Goal: Information Seeking & Learning: Learn about a topic

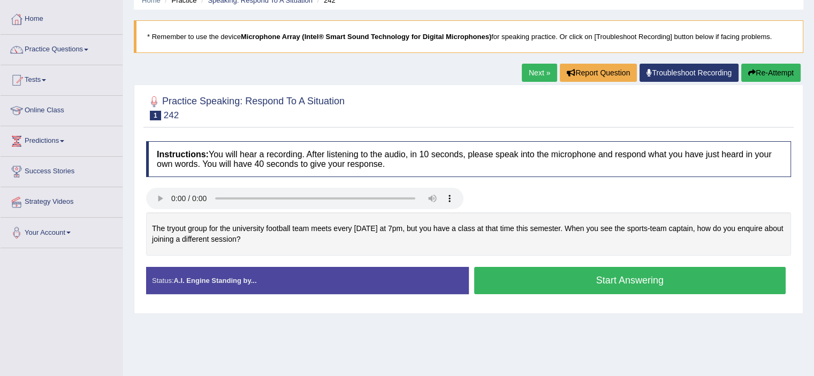
scroll to position [82, 0]
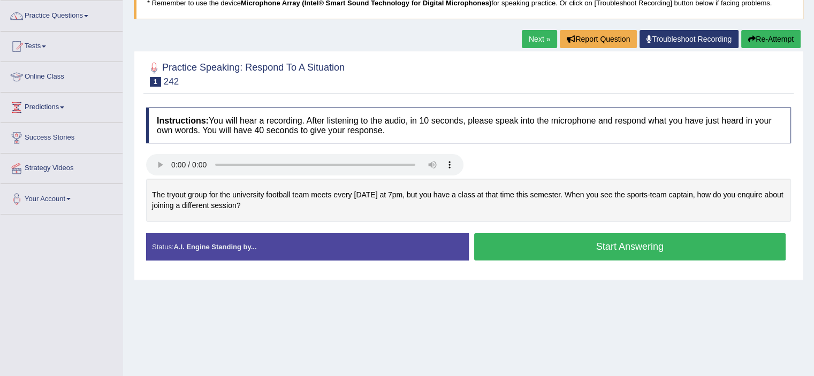
click at [531, 32] on link "Next »" at bounding box center [539, 39] width 35 height 18
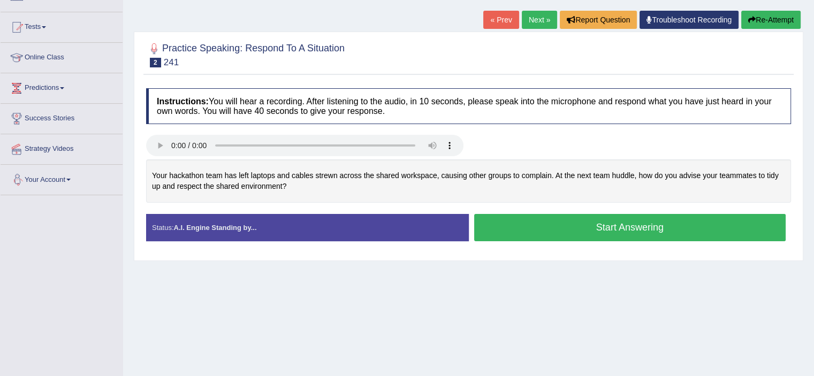
scroll to position [102, 0]
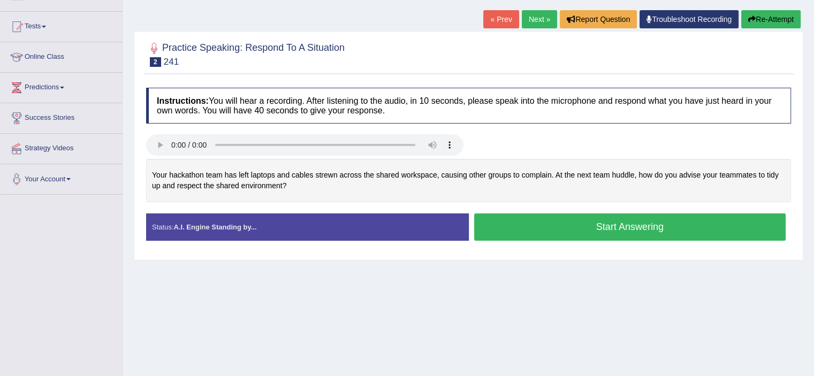
click at [489, 14] on link "« Prev" at bounding box center [500, 19] width 35 height 18
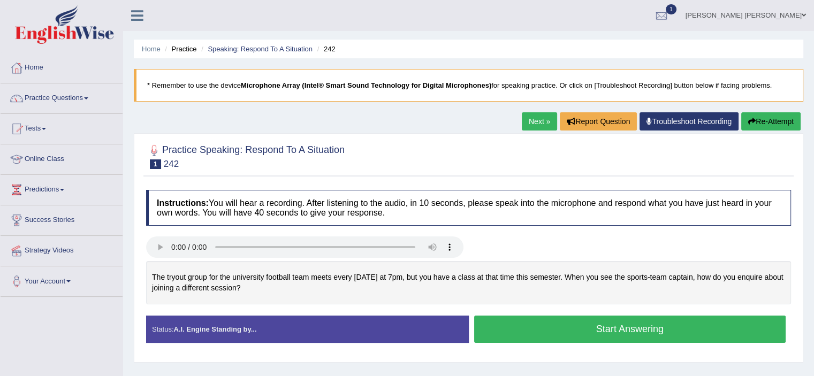
click at [72, 99] on link "Practice Questions" at bounding box center [62, 97] width 122 height 27
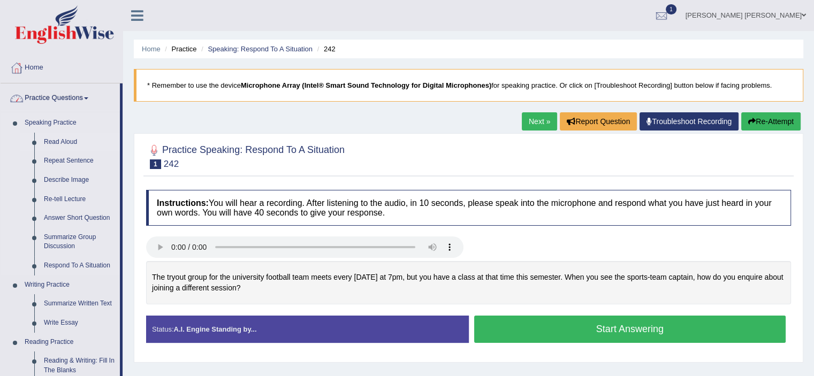
click at [73, 145] on link "Read Aloud" at bounding box center [79, 142] width 81 height 19
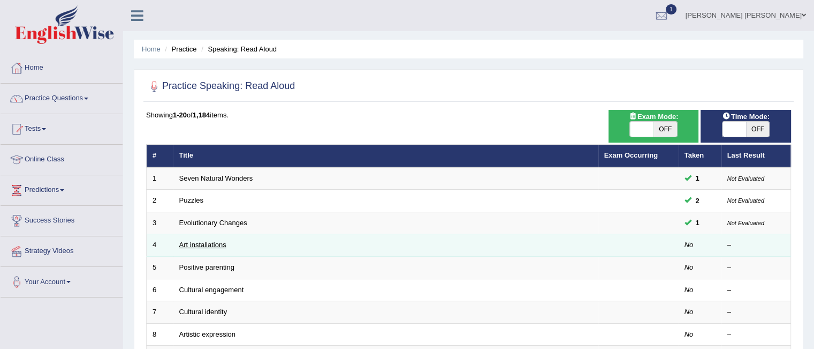
click at [215, 241] on link "Art installations" at bounding box center [202, 244] width 47 height 8
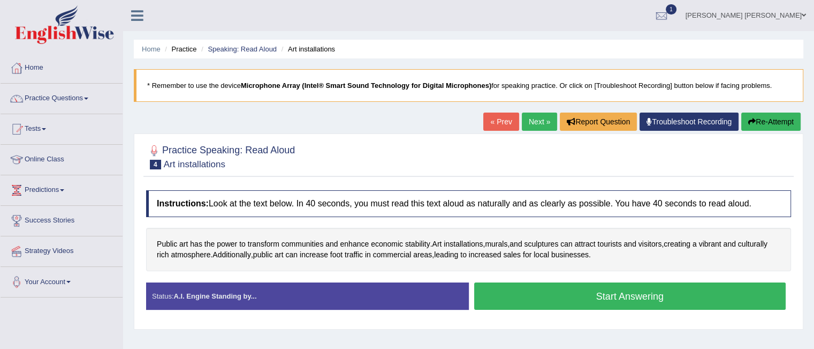
click at [543, 299] on button "Start Answering" at bounding box center [630, 295] width 312 height 27
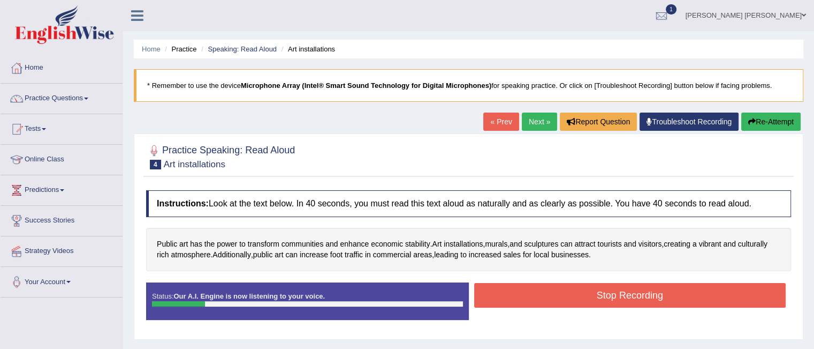
click at [561, 293] on button "Stop Recording" at bounding box center [630, 295] width 312 height 25
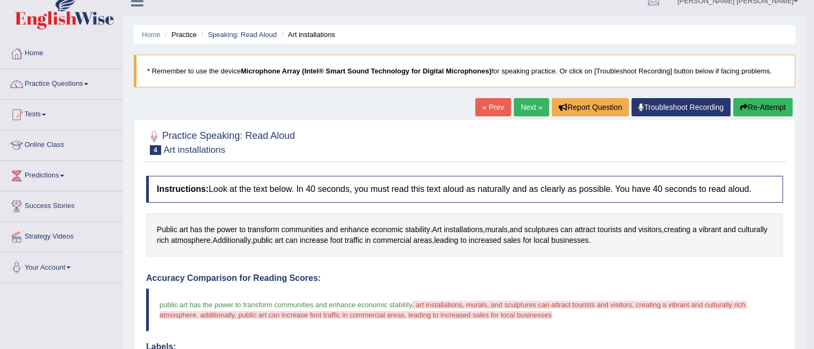
scroll to position [14, 0]
click at [523, 102] on link "Next »" at bounding box center [531, 108] width 35 height 18
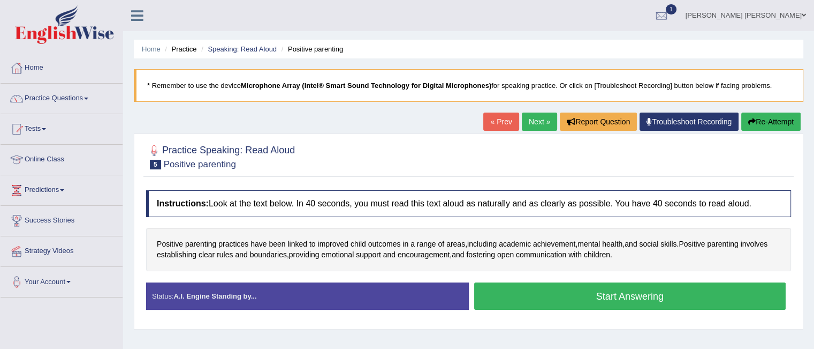
click at [578, 292] on button "Start Answering" at bounding box center [630, 295] width 312 height 27
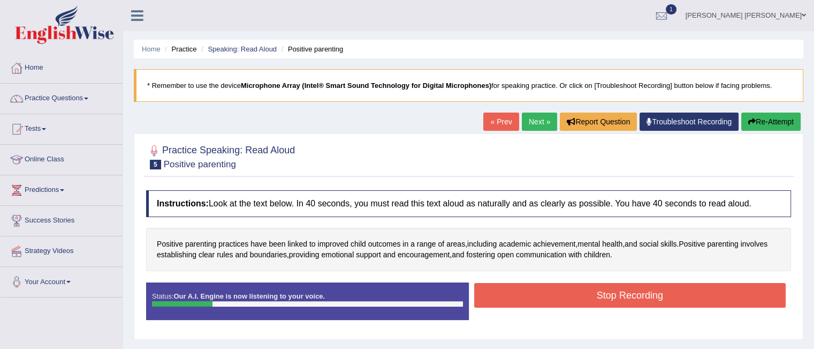
click at [578, 292] on button "Stop Recording" at bounding box center [630, 295] width 312 height 25
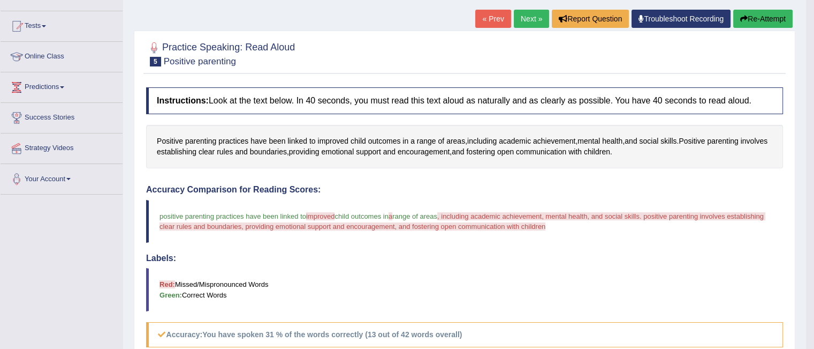
scroll to position [102, 0]
click at [525, 14] on link "Next »" at bounding box center [531, 19] width 35 height 18
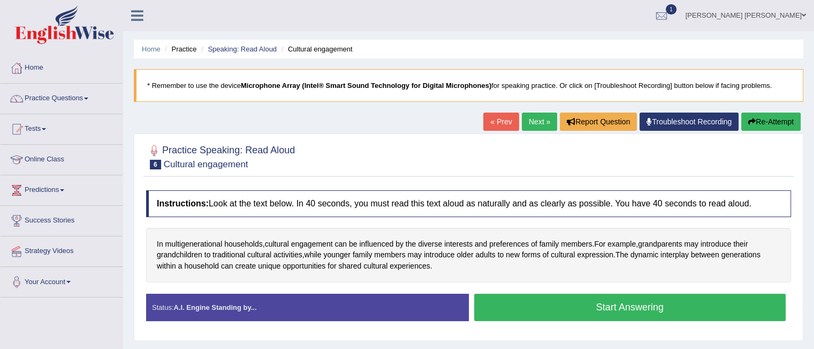
click at [570, 305] on button "Start Answering" at bounding box center [630, 306] width 312 height 27
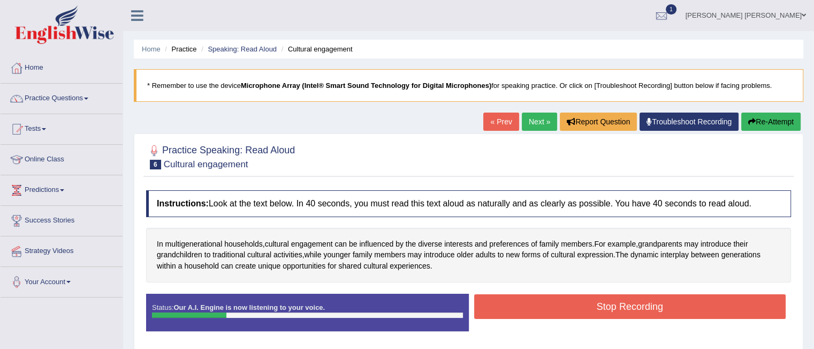
click at [570, 305] on button "Stop Recording" at bounding box center [630, 306] width 312 height 25
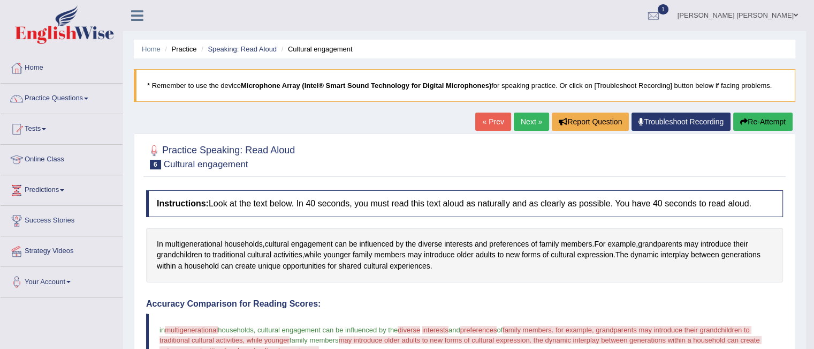
click at [525, 123] on link "Next »" at bounding box center [531, 121] width 35 height 18
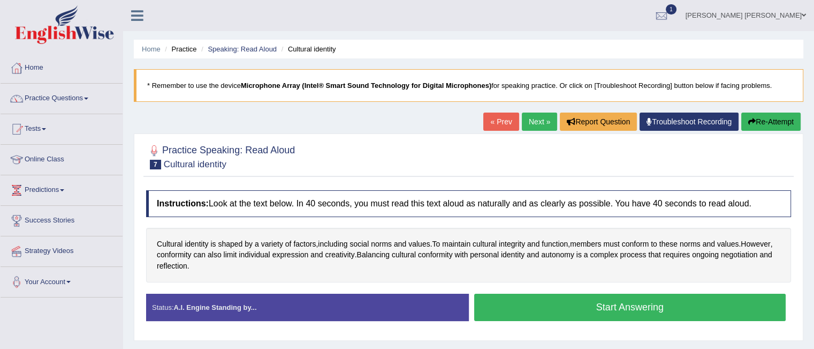
click at [538, 305] on button "Start Answering" at bounding box center [630, 306] width 312 height 27
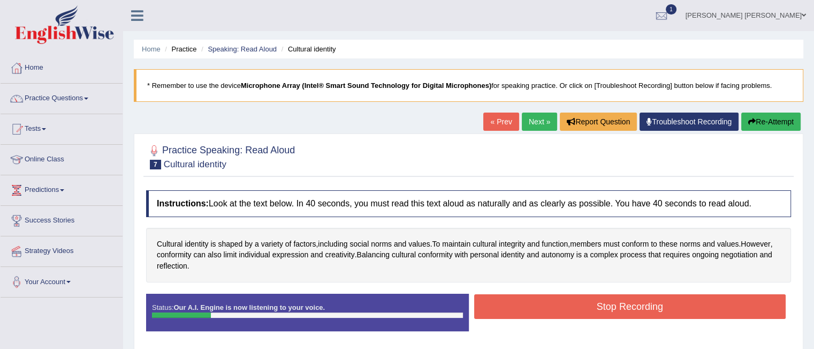
click at [538, 305] on button "Stop Recording" at bounding box center [630, 306] width 312 height 25
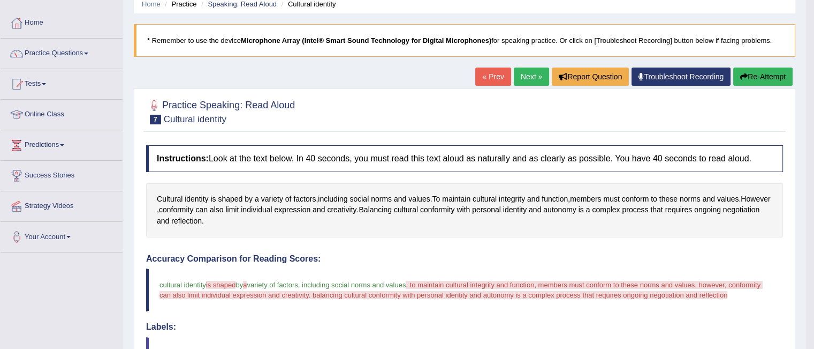
scroll to position [44, 0]
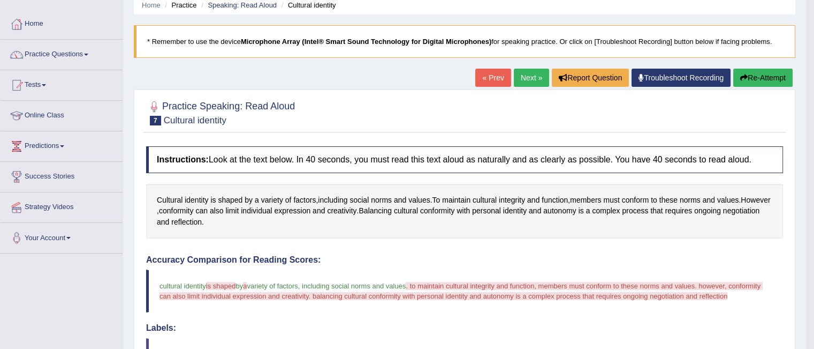
click at [533, 78] on link "Next »" at bounding box center [531, 78] width 35 height 18
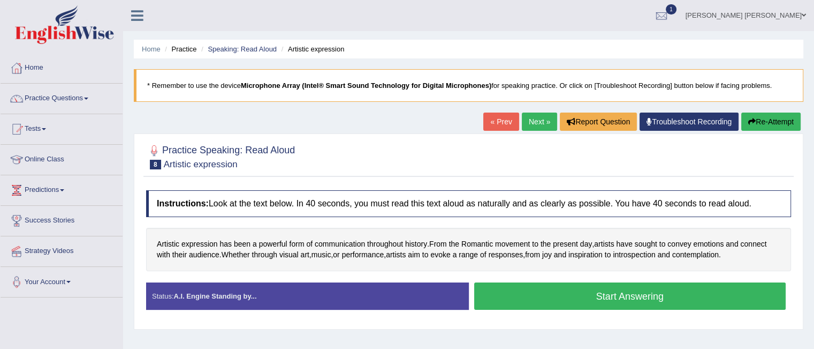
click at [582, 293] on button "Start Answering" at bounding box center [630, 295] width 312 height 27
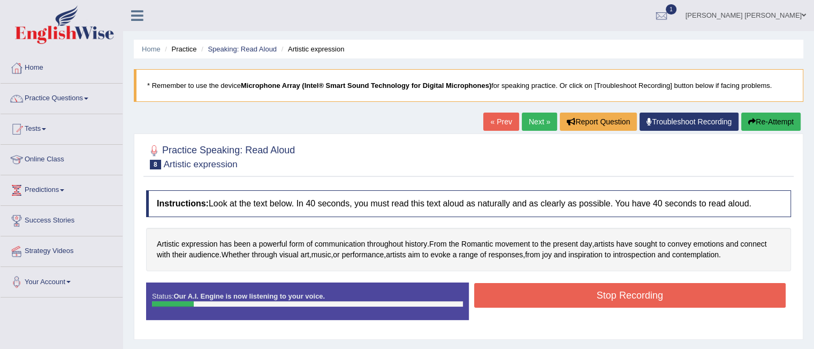
click at [582, 293] on button "Stop Recording" at bounding box center [630, 295] width 312 height 25
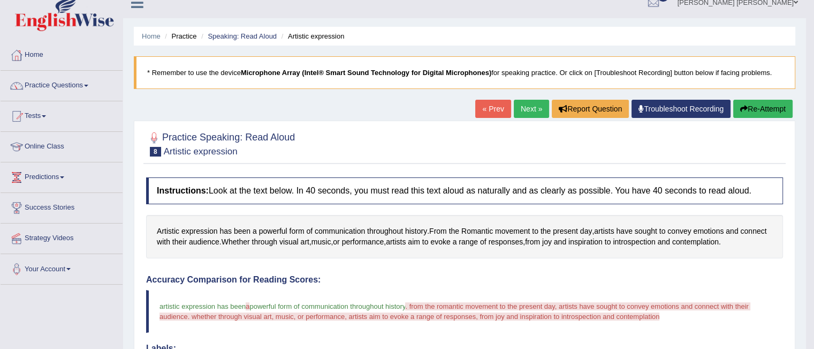
scroll to position [12, 0]
click at [527, 107] on link "Next »" at bounding box center [531, 109] width 35 height 18
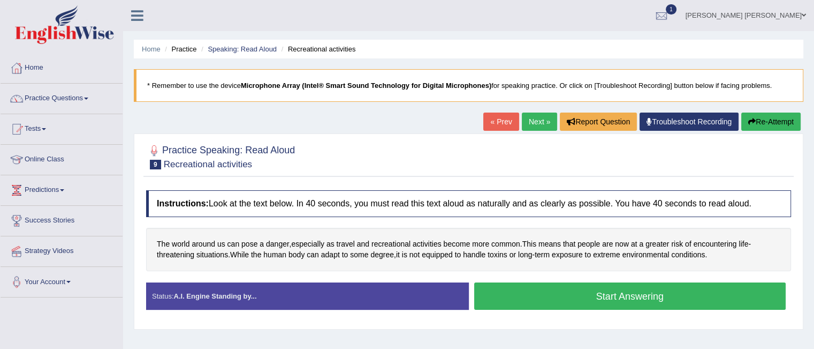
click at [553, 297] on button "Start Answering" at bounding box center [630, 295] width 312 height 27
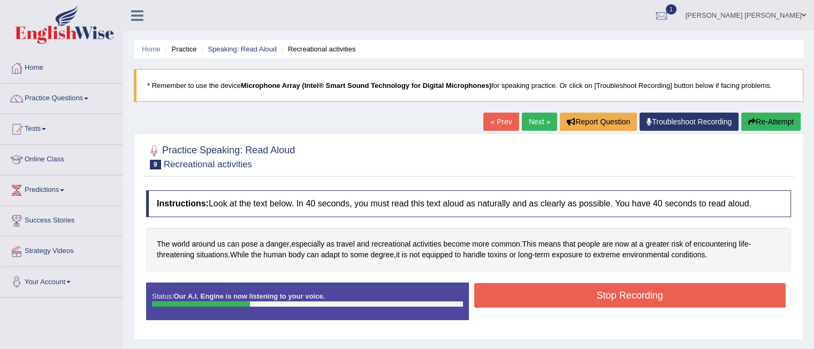
click at [553, 297] on button "Stop Recording" at bounding box center [630, 295] width 312 height 25
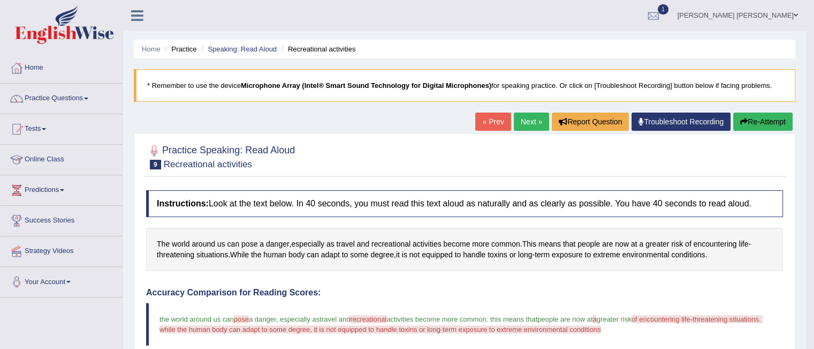
click at [531, 126] on link "Next »" at bounding box center [531, 121] width 35 height 18
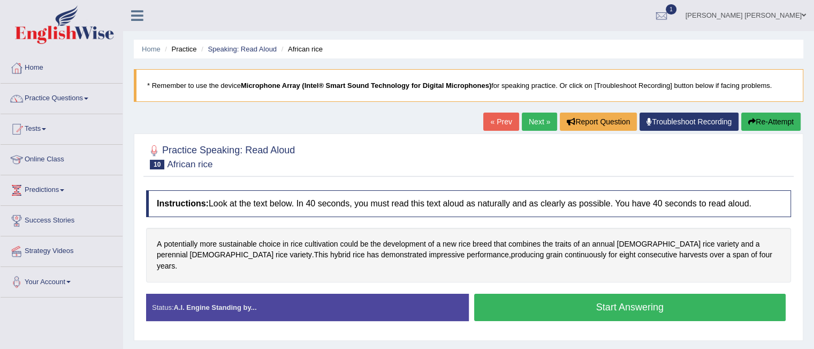
click at [544, 293] on button "Start Answering" at bounding box center [630, 306] width 312 height 27
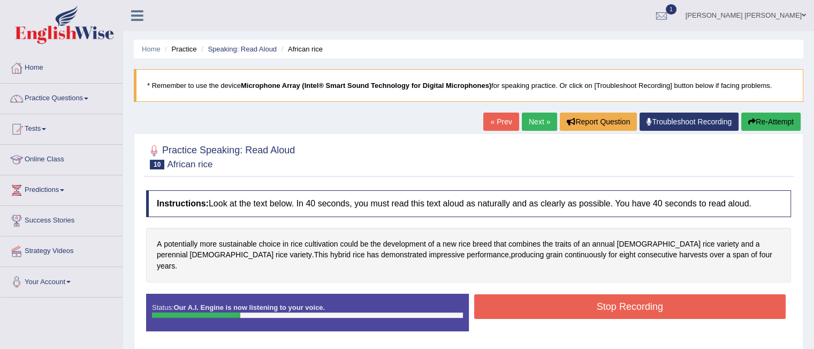
click at [544, 294] on button "Stop Recording" at bounding box center [630, 306] width 312 height 25
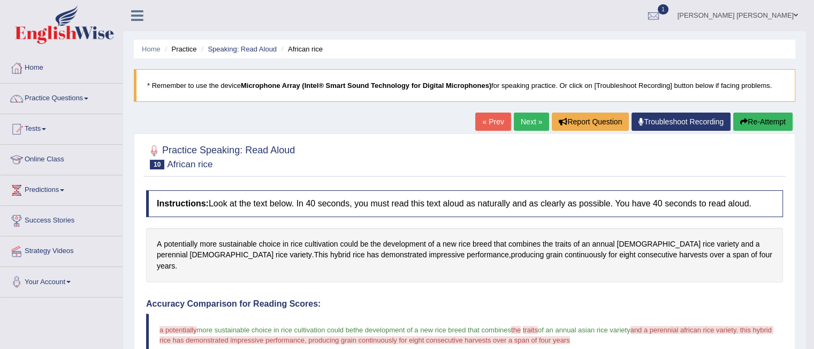
click at [528, 114] on link "Next »" at bounding box center [531, 121] width 35 height 18
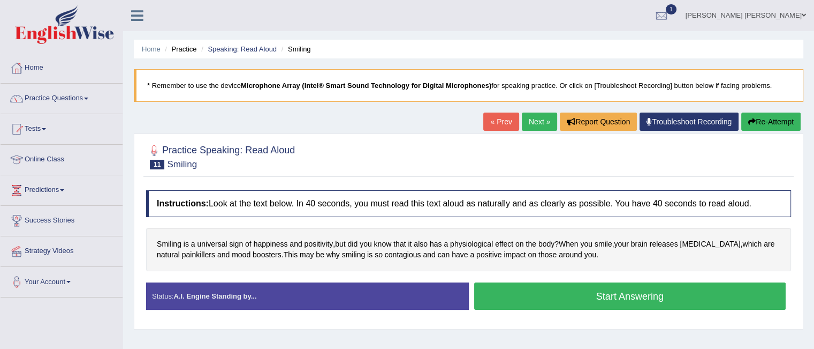
click at [613, 290] on button "Start Answering" at bounding box center [630, 295] width 312 height 27
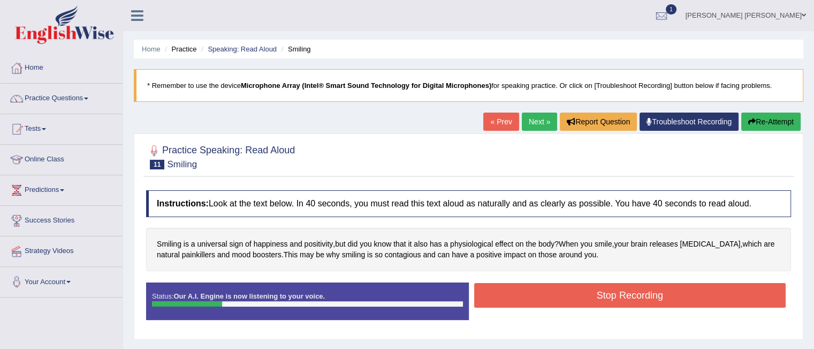
click at [613, 290] on button "Stop Recording" at bounding box center [630, 295] width 312 height 25
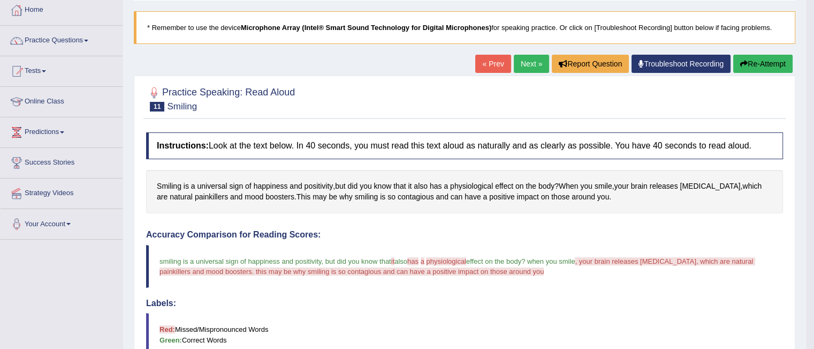
scroll to position [57, 0]
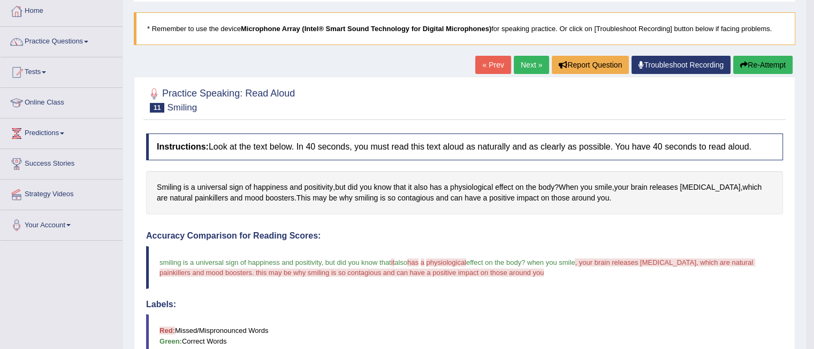
click at [533, 68] on link "Next »" at bounding box center [531, 65] width 35 height 18
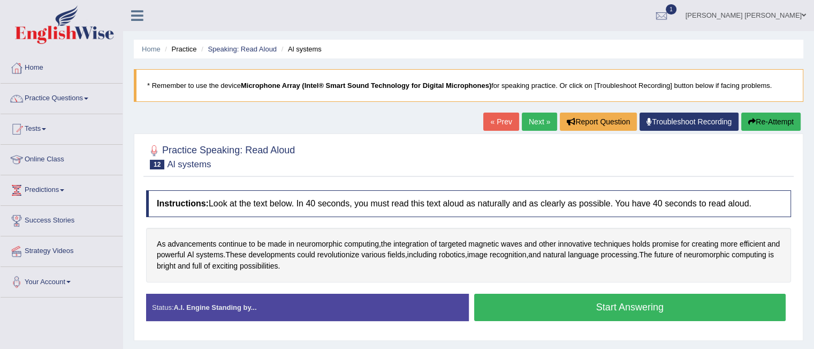
click at [574, 308] on button "Start Answering" at bounding box center [630, 306] width 312 height 27
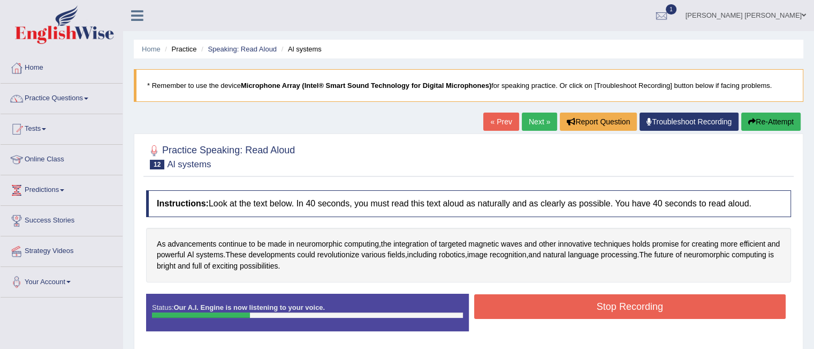
click at [574, 308] on button "Stop Recording" at bounding box center [630, 306] width 312 height 25
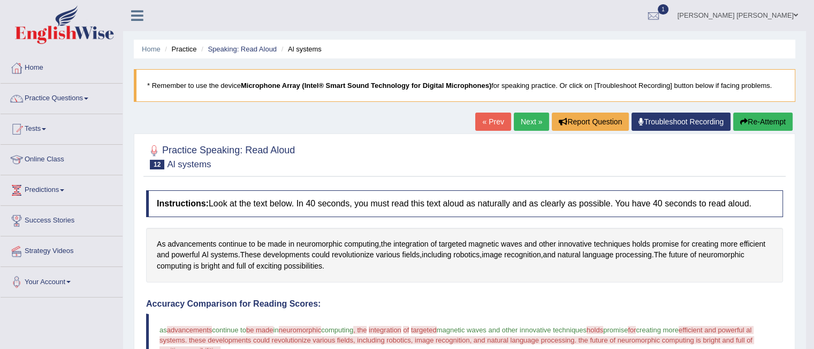
click at [523, 122] on link "Next »" at bounding box center [531, 121] width 35 height 18
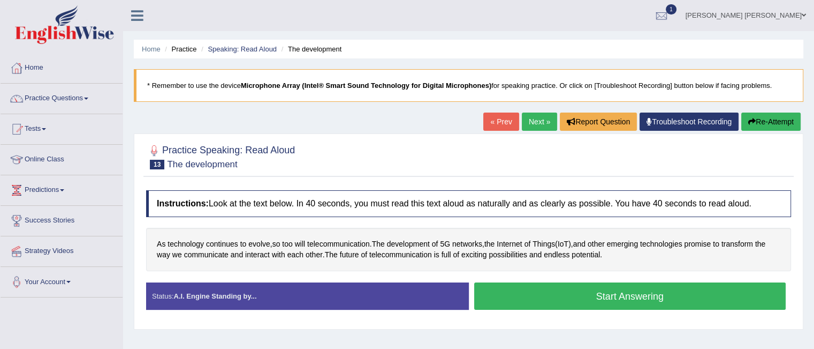
click at [535, 298] on button "Start Answering" at bounding box center [630, 295] width 312 height 27
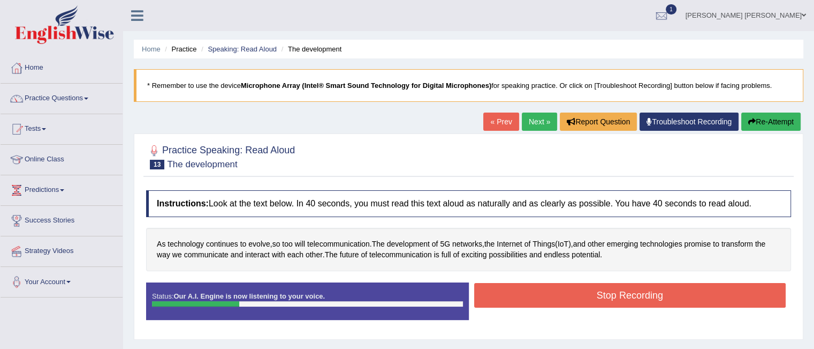
click at [535, 298] on button "Stop Recording" at bounding box center [630, 295] width 312 height 25
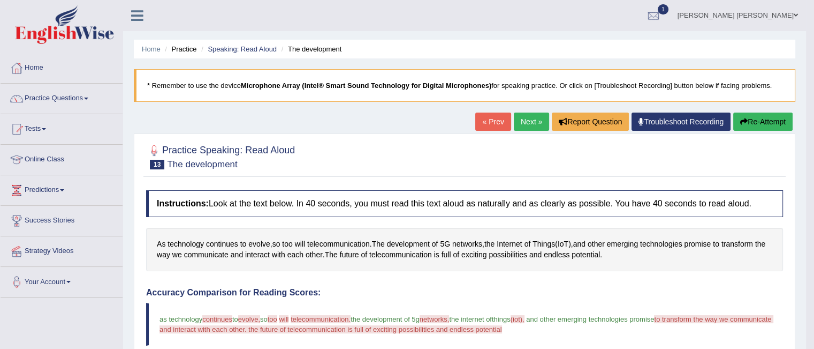
click at [523, 121] on link "Next »" at bounding box center [531, 121] width 35 height 18
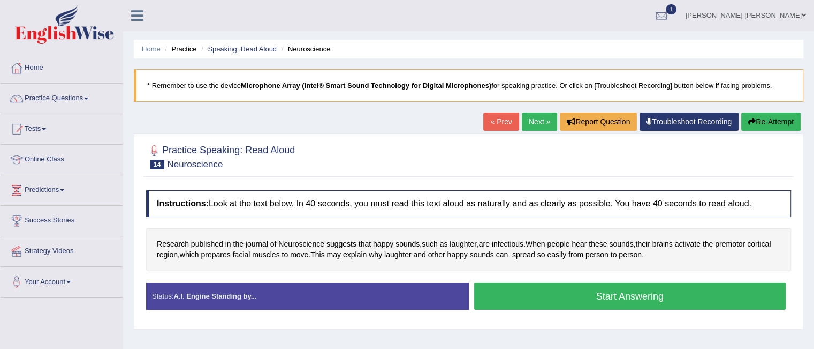
click at [615, 293] on button "Start Answering" at bounding box center [630, 295] width 312 height 27
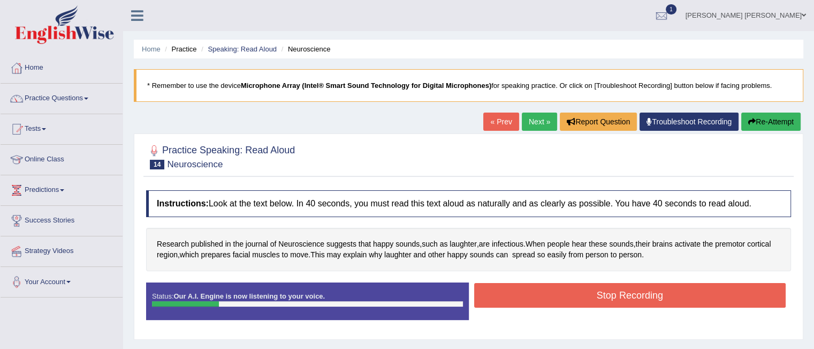
click at [615, 293] on button "Stop Recording" at bounding box center [630, 295] width 312 height 25
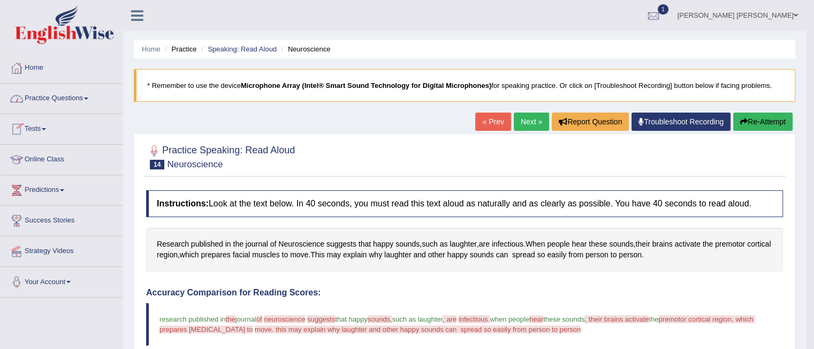
click at [88, 97] on span at bounding box center [86, 98] width 4 height 2
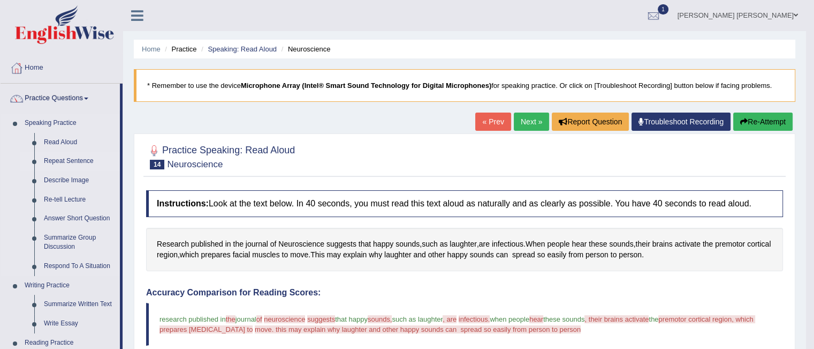
click at [90, 160] on link "Repeat Sentence" at bounding box center [79, 161] width 81 height 19
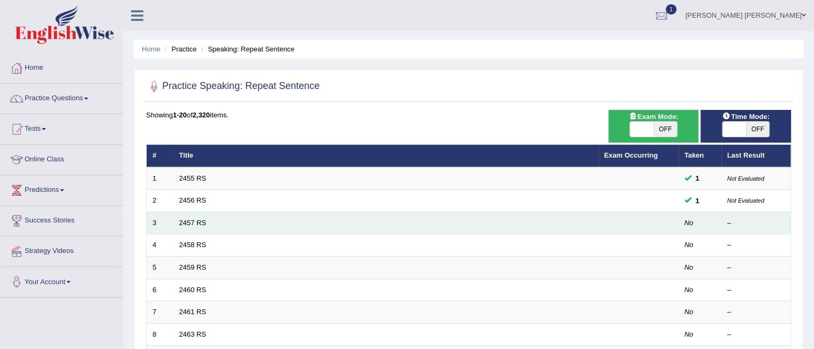
click at [215, 225] on td "2457 RS" at bounding box center [385, 222] width 425 height 22
click at [195, 220] on link "2457 RS" at bounding box center [192, 222] width 27 height 8
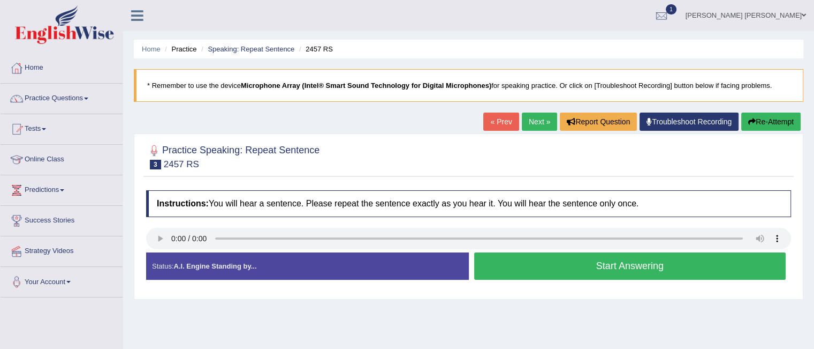
click at [583, 267] on button "Start Answering" at bounding box center [630, 265] width 312 height 27
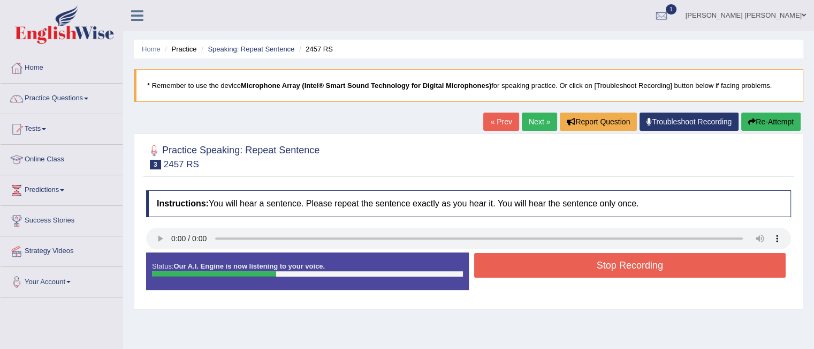
click at [583, 267] on button "Stop Recording" at bounding box center [630, 265] width 312 height 25
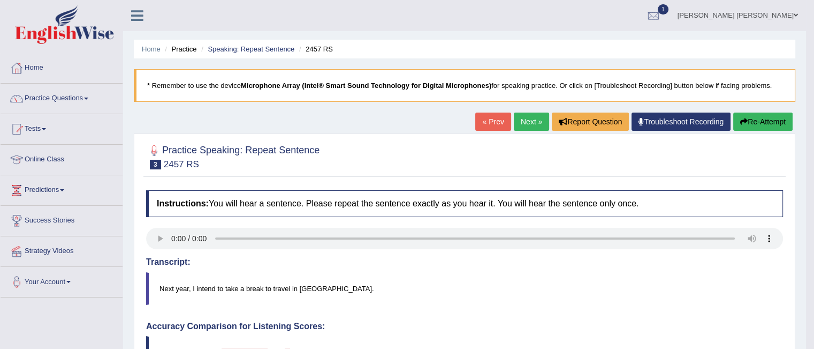
click at [583, 267] on div "Transcript: Next year, I intend to take a break to travel in South America." at bounding box center [464, 281] width 637 height 48
click at [531, 124] on link "Next »" at bounding box center [531, 121] width 35 height 18
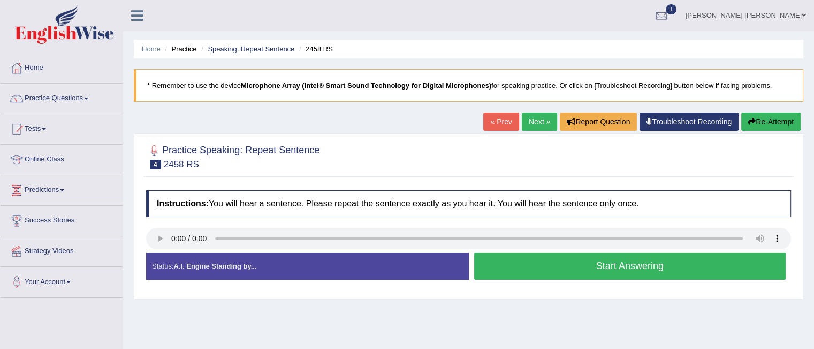
click at [570, 264] on button "Start Answering" at bounding box center [630, 265] width 312 height 27
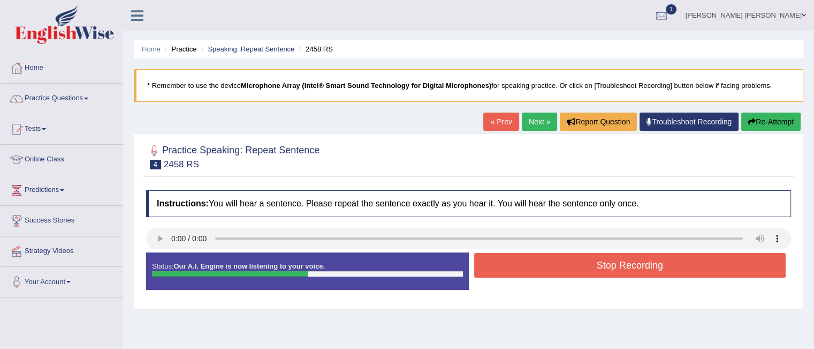
click at [570, 264] on button "Stop Recording" at bounding box center [630, 265] width 312 height 25
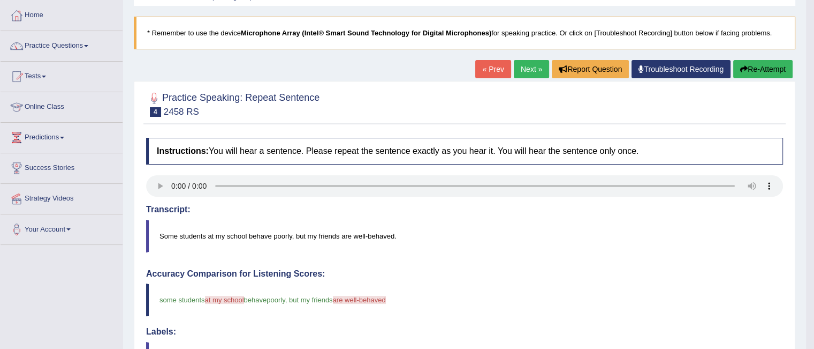
scroll to position [52, 0]
click at [522, 70] on link "Next »" at bounding box center [531, 69] width 35 height 18
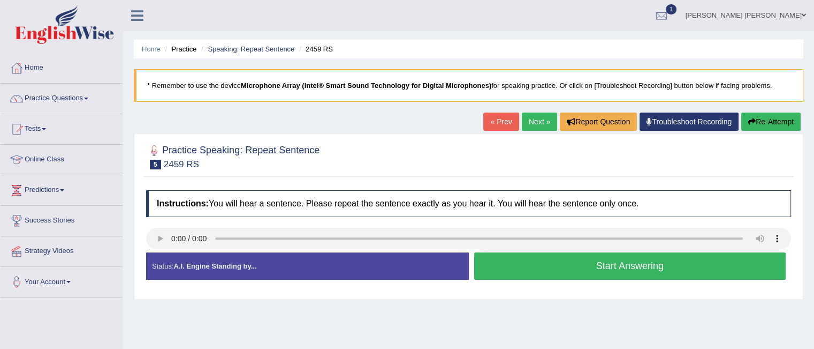
click at [553, 269] on button "Start Answering" at bounding box center [630, 265] width 312 height 27
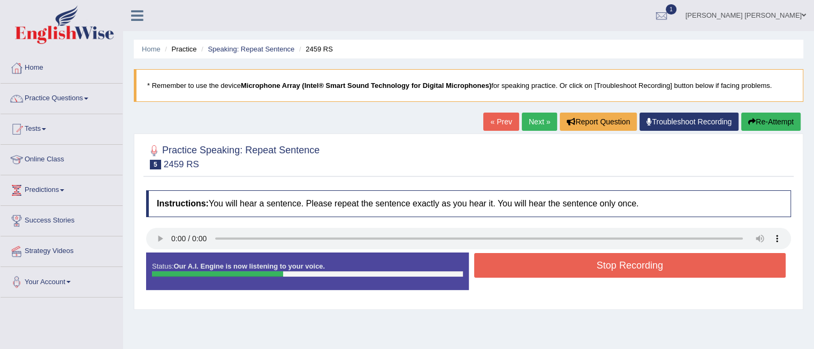
click at [553, 269] on button "Stop Recording" at bounding box center [630, 265] width 312 height 25
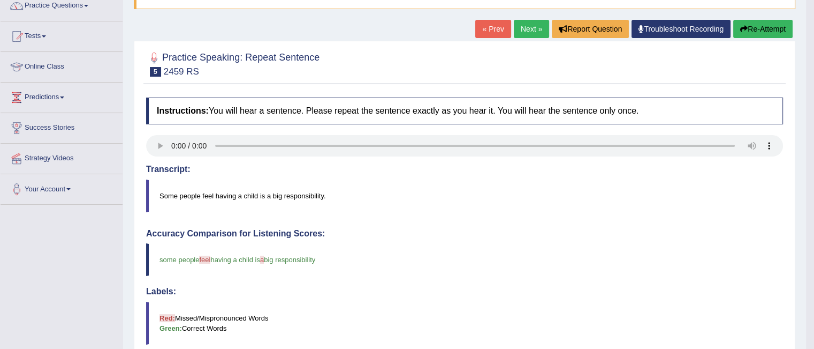
scroll to position [90, 0]
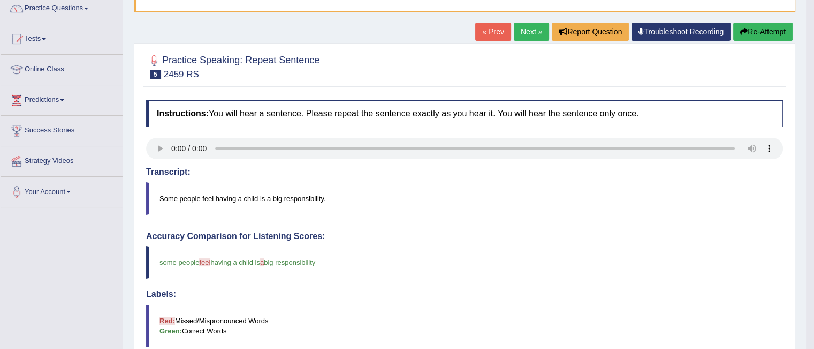
click at [529, 32] on link "Next »" at bounding box center [531, 31] width 35 height 18
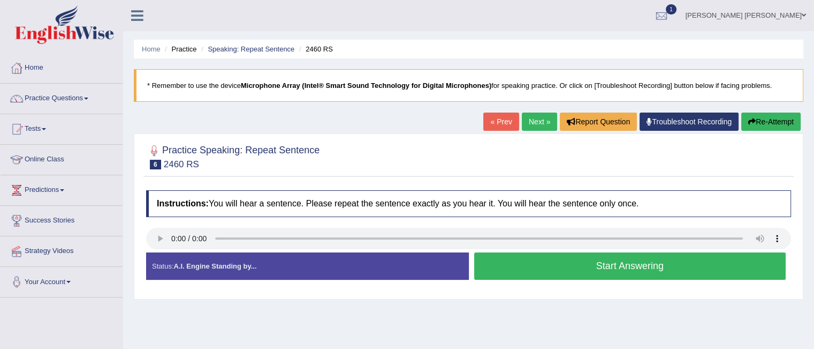
click at [585, 260] on button "Start Answering" at bounding box center [630, 265] width 312 height 27
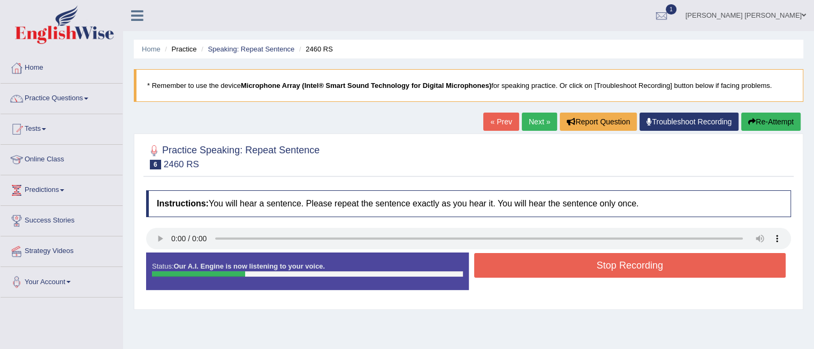
click at [585, 260] on button "Stop Recording" at bounding box center [630, 265] width 312 height 25
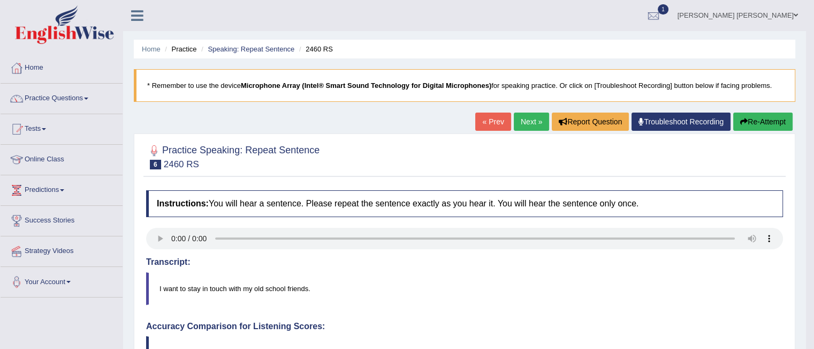
click at [525, 122] on link "Next »" at bounding box center [531, 121] width 35 height 18
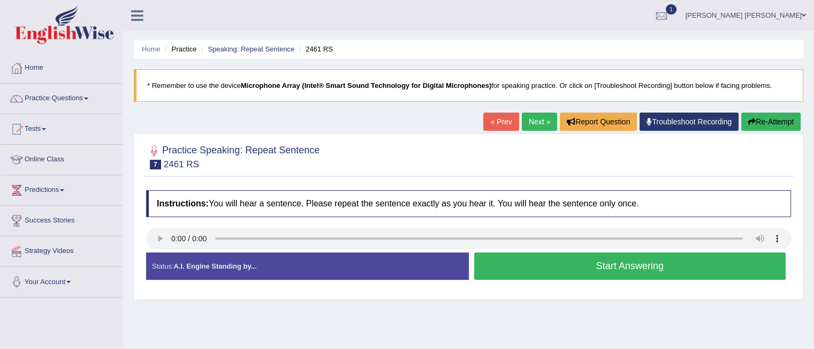
click at [595, 266] on button "Start Answering" at bounding box center [630, 265] width 312 height 27
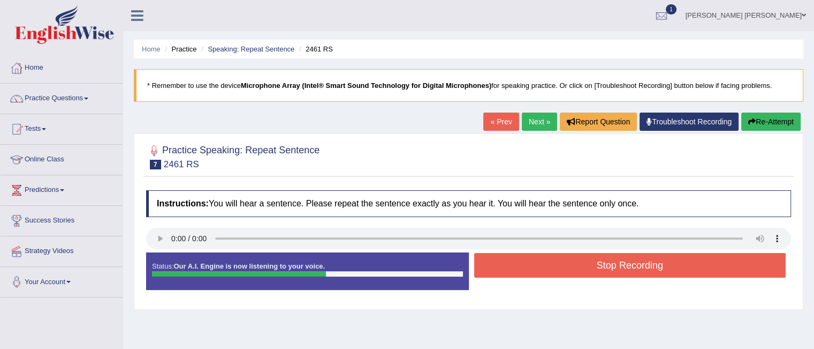
click at [595, 266] on button "Stop Recording" at bounding box center [630, 265] width 312 height 25
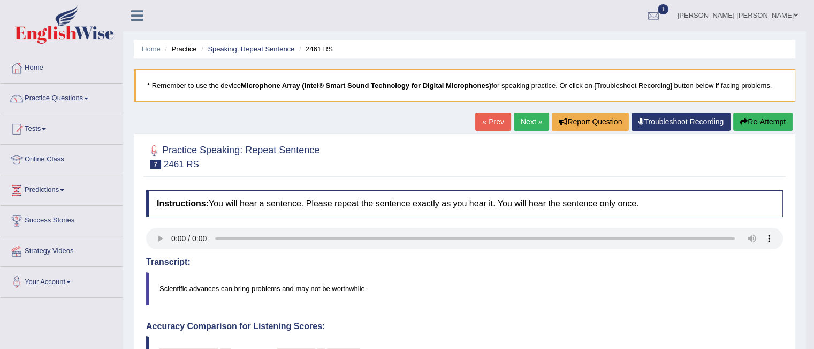
click at [520, 115] on link "Next »" at bounding box center [531, 121] width 35 height 18
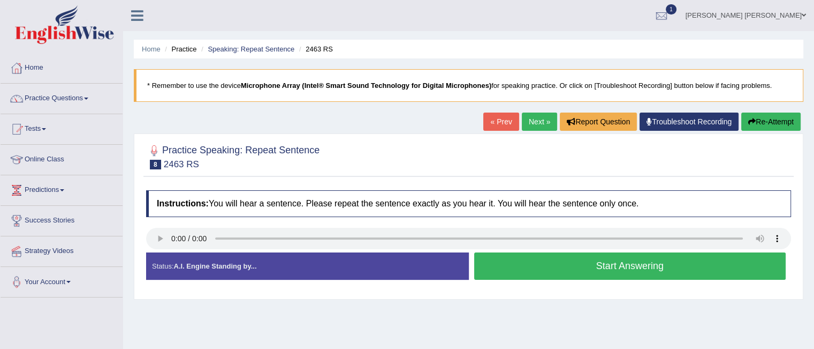
click at [503, 269] on button "Start Answering" at bounding box center [630, 265] width 312 height 27
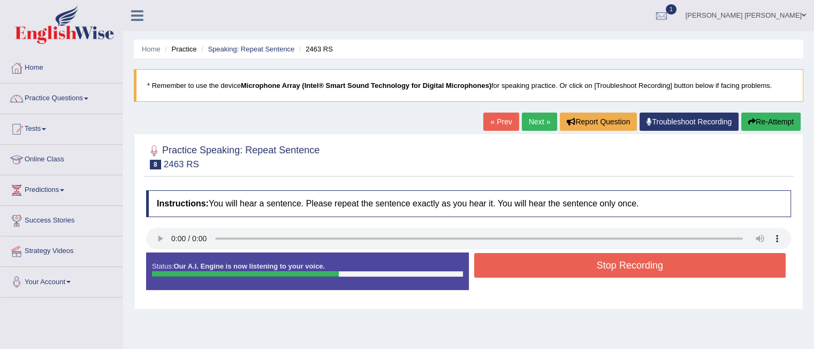
click at [503, 269] on button "Stop Recording" at bounding box center [630, 265] width 312 height 25
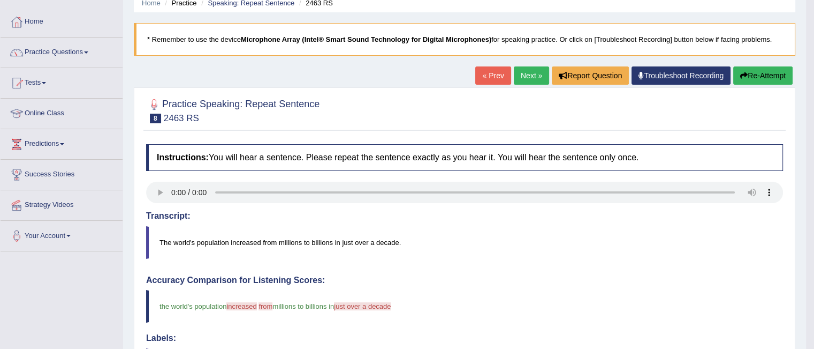
scroll to position [44, 0]
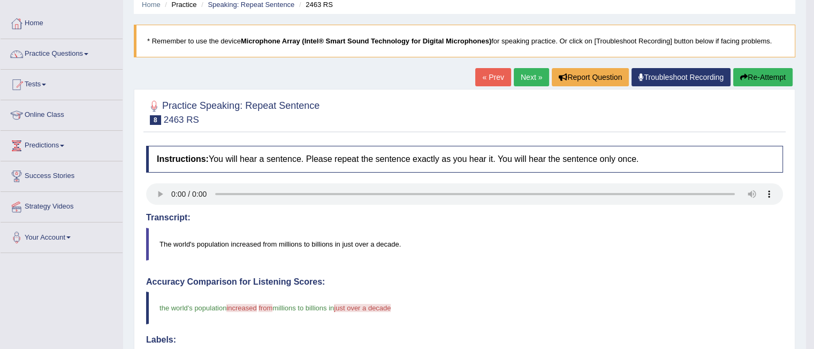
click at [531, 75] on link "Next »" at bounding box center [531, 77] width 35 height 18
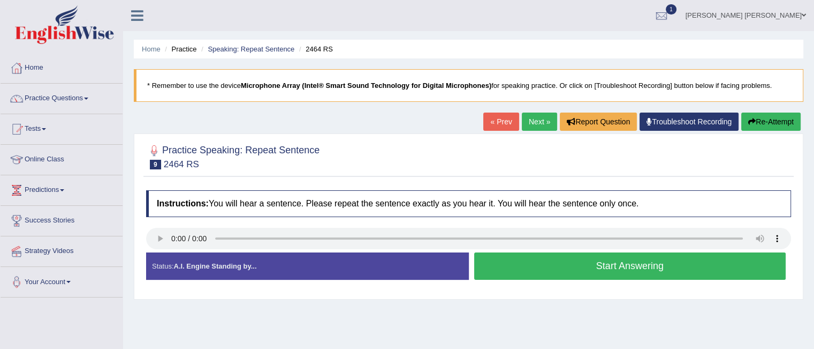
click at [588, 269] on button "Start Answering" at bounding box center [630, 265] width 312 height 27
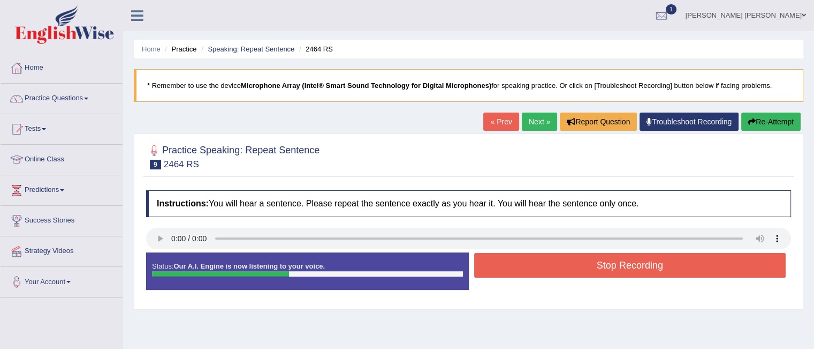
click at [588, 269] on button "Stop Recording" at bounding box center [630, 265] width 312 height 25
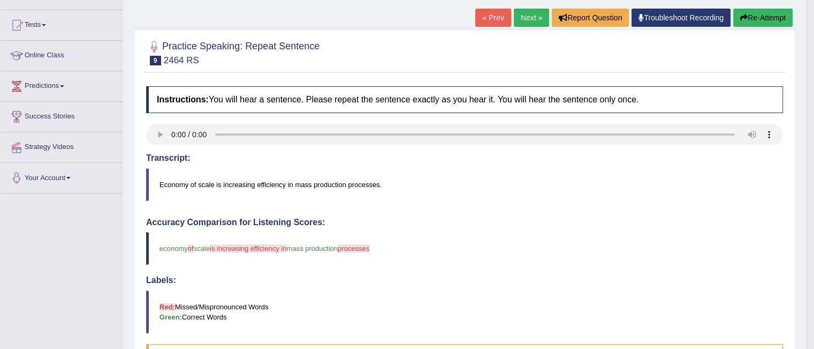
scroll to position [103, 0]
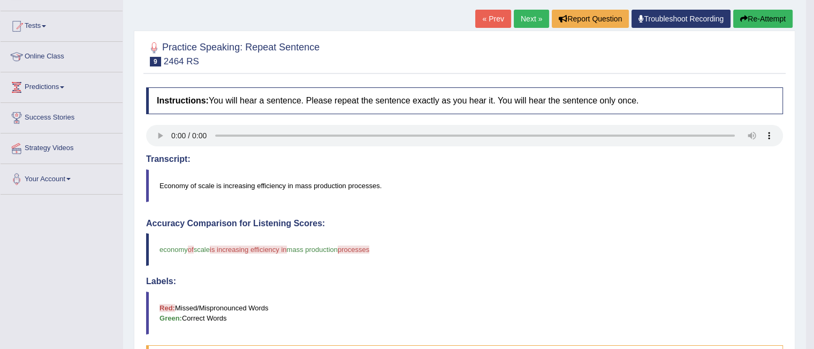
click at [528, 23] on link "Next »" at bounding box center [531, 19] width 35 height 18
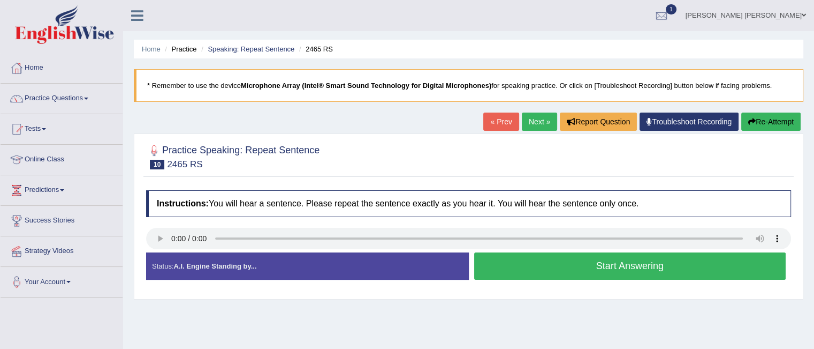
click at [577, 266] on button "Start Answering" at bounding box center [630, 265] width 312 height 27
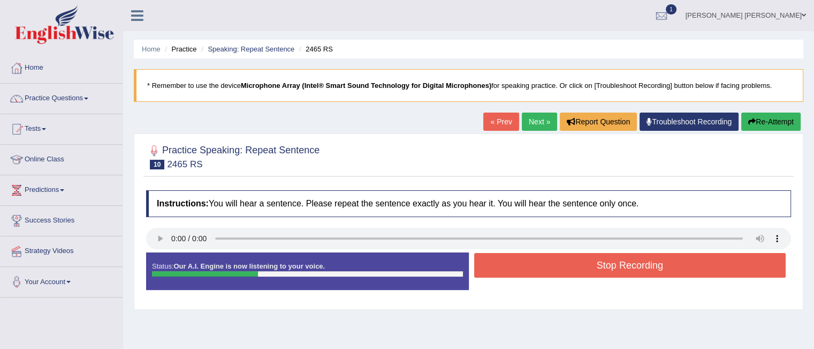
click at [577, 266] on button "Stop Recording" at bounding box center [630, 265] width 312 height 25
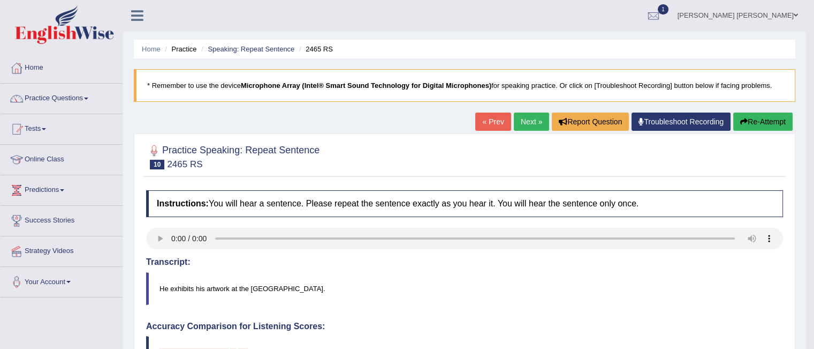
click at [518, 125] on link "Next »" at bounding box center [531, 121] width 35 height 18
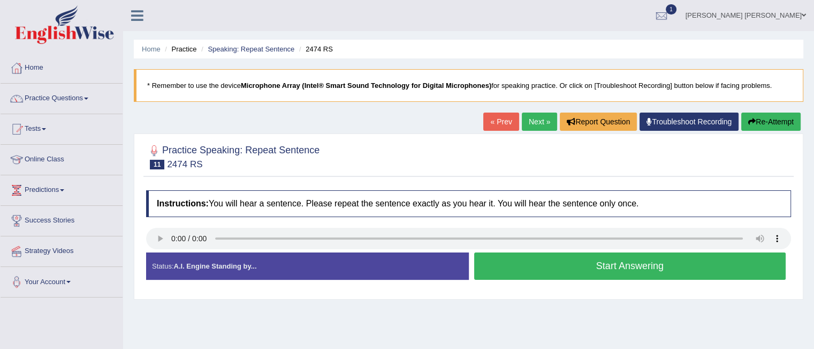
click at [573, 263] on button "Start Answering" at bounding box center [630, 265] width 312 height 27
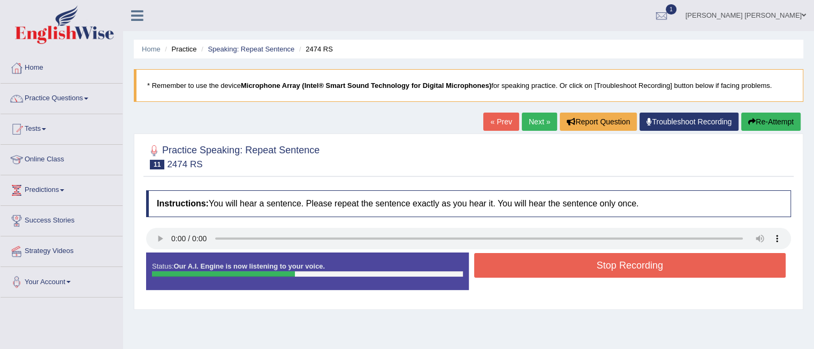
click at [573, 263] on button "Stop Recording" at bounding box center [630, 265] width 312 height 25
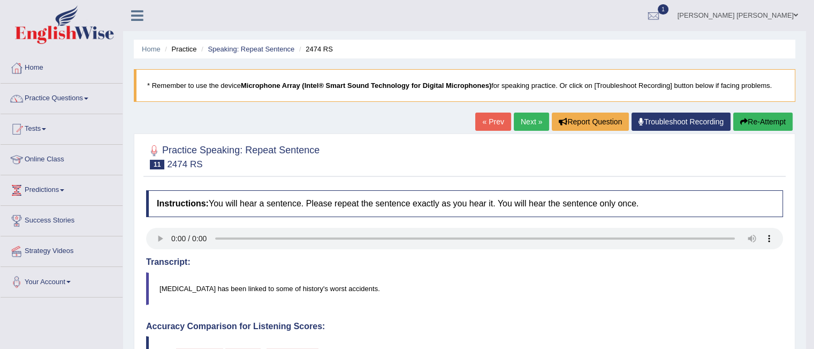
click at [523, 126] on link "Next »" at bounding box center [531, 121] width 35 height 18
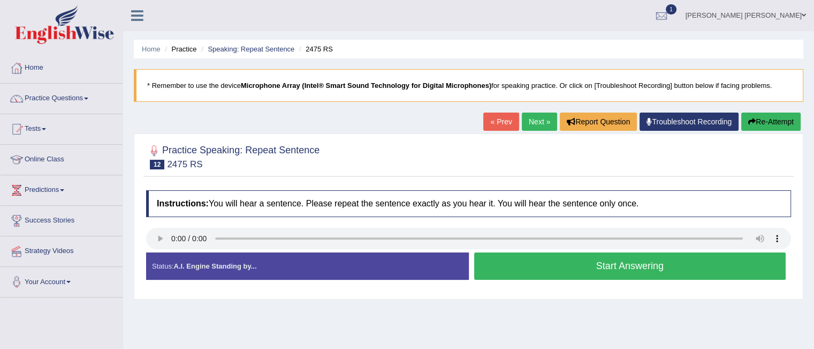
click at [585, 263] on button "Start Answering" at bounding box center [630, 265] width 312 height 27
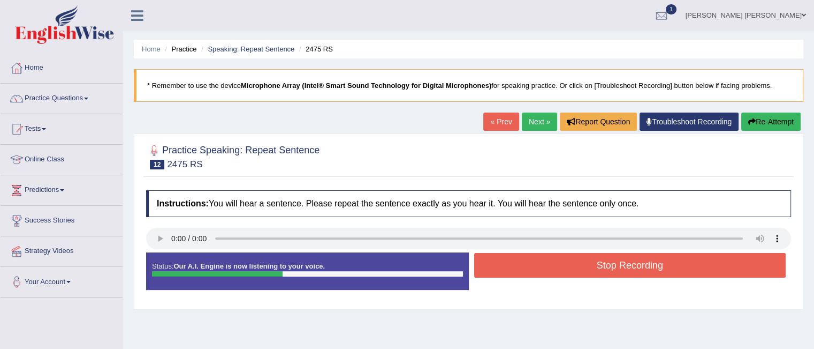
click at [585, 263] on button "Stop Recording" at bounding box center [630, 265] width 312 height 25
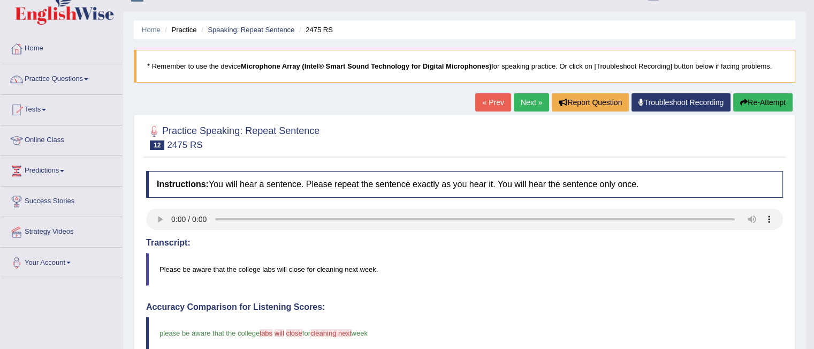
scroll to position [19, 0]
click at [534, 99] on link "Next »" at bounding box center [531, 102] width 35 height 18
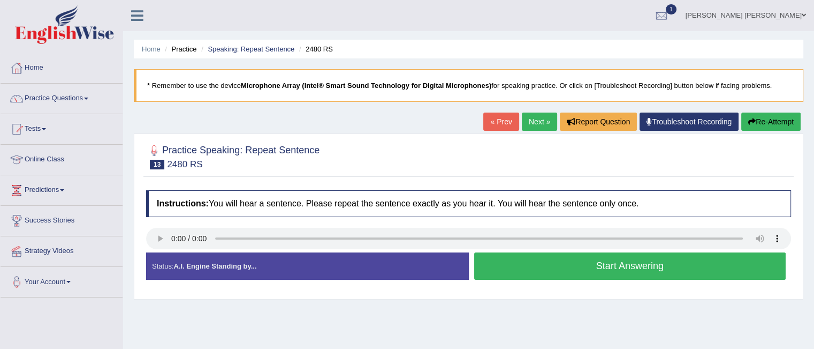
click at [572, 265] on button "Start Answering" at bounding box center [630, 265] width 312 height 27
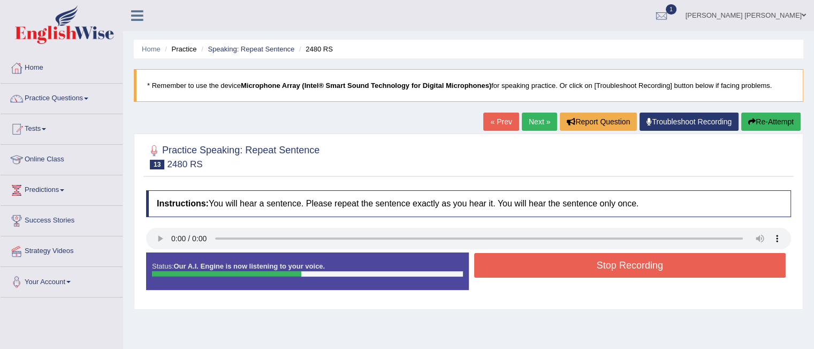
click at [572, 265] on button "Stop Recording" at bounding box center [630, 265] width 312 height 25
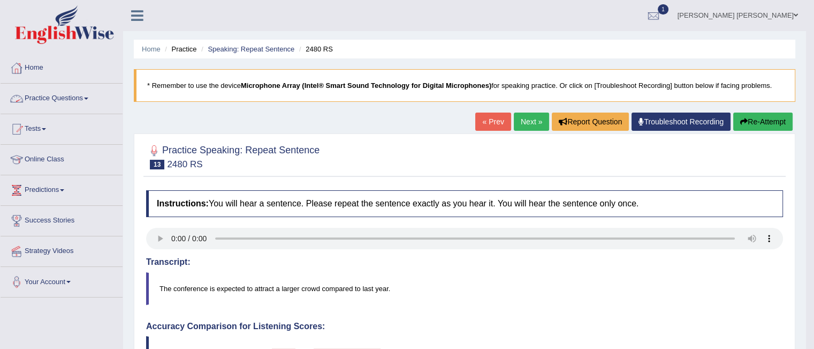
click at [90, 100] on link "Practice Questions" at bounding box center [62, 97] width 122 height 27
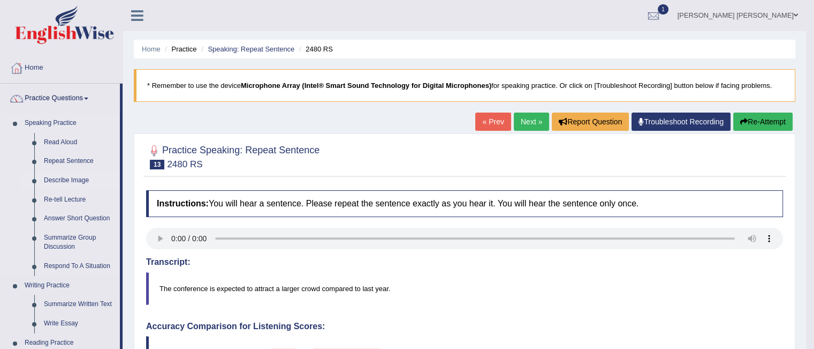
click at [78, 180] on link "Describe Image" at bounding box center [79, 180] width 81 height 19
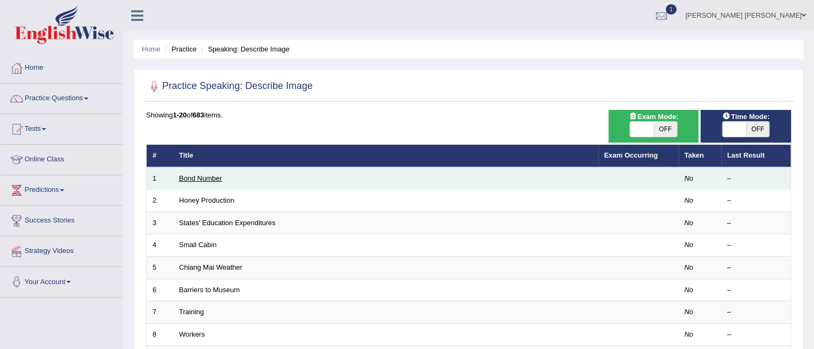
click at [216, 180] on link "Bond Number" at bounding box center [200, 178] width 43 height 8
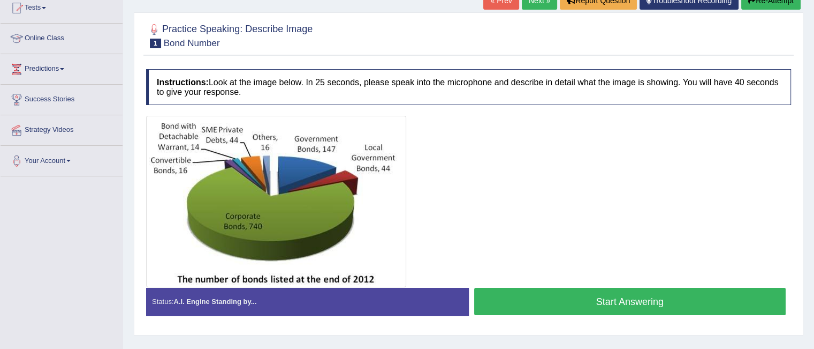
scroll to position [122, 0]
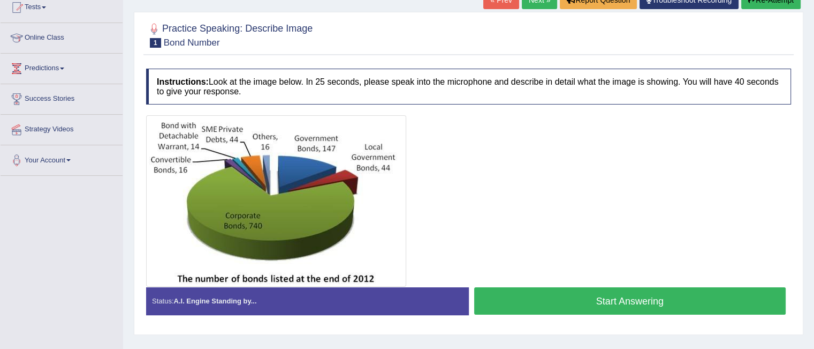
click at [581, 306] on button "Start Answering" at bounding box center [630, 300] width 312 height 27
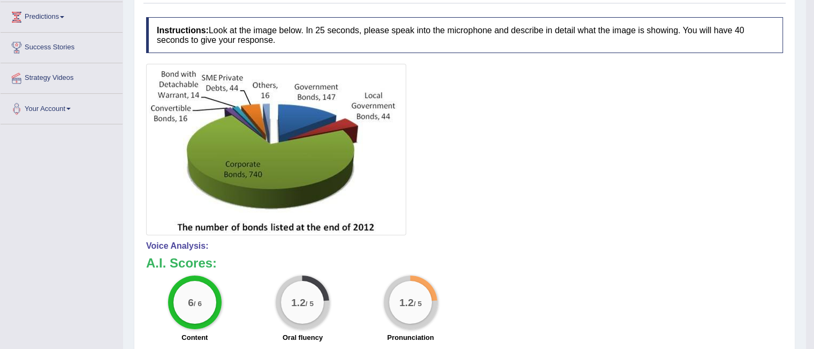
scroll to position [172, 0]
click at [225, 236] on div "Instructions: Look at the image below. In 25 seconds, please speak into the mic…" at bounding box center [464, 258] width 642 height 492
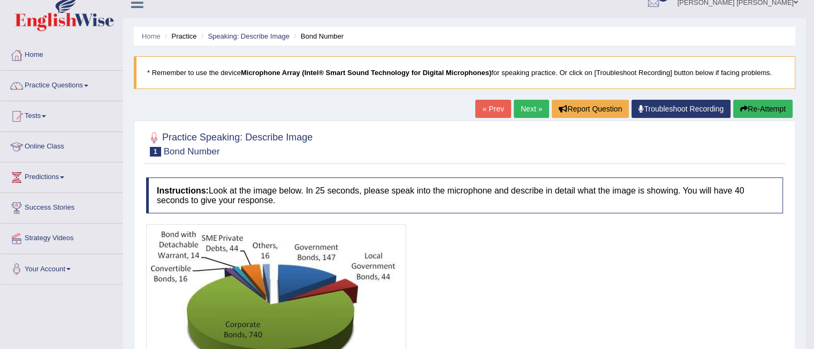
scroll to position [0, 0]
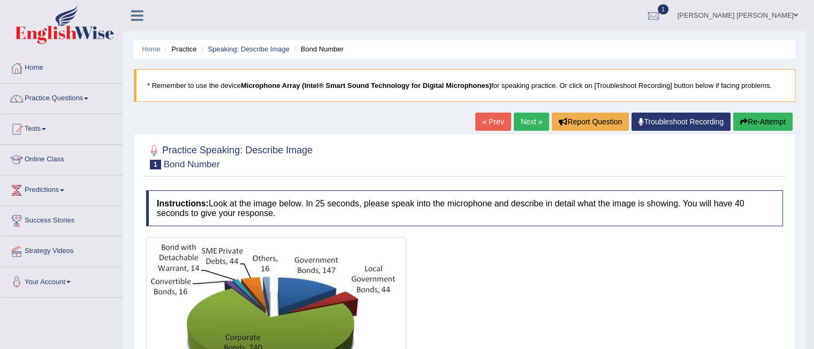
click at [88, 98] on span at bounding box center [86, 98] width 4 height 2
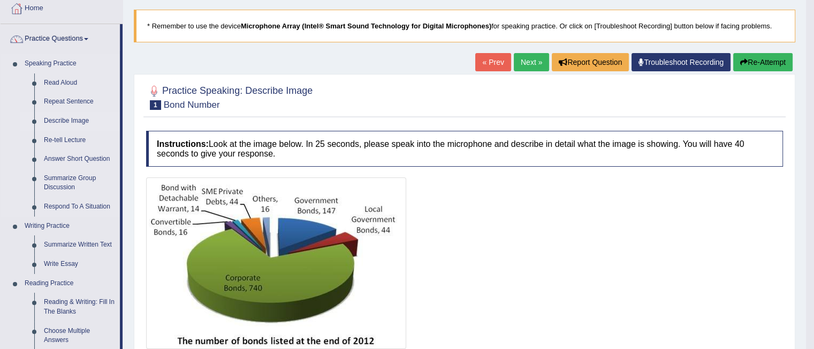
scroll to position [72, 0]
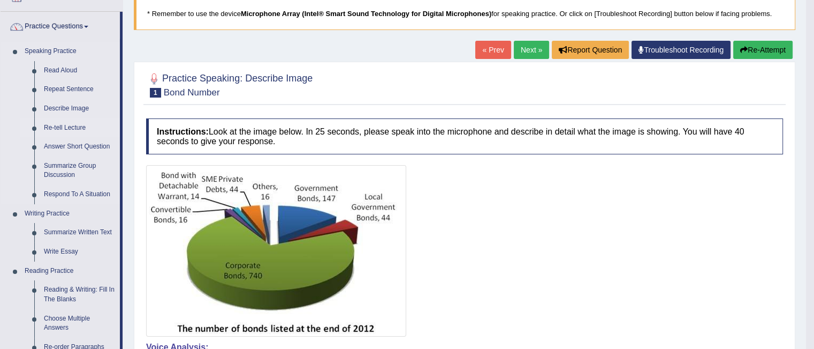
click at [68, 128] on link "Re-tell Lecture" at bounding box center [79, 127] width 81 height 19
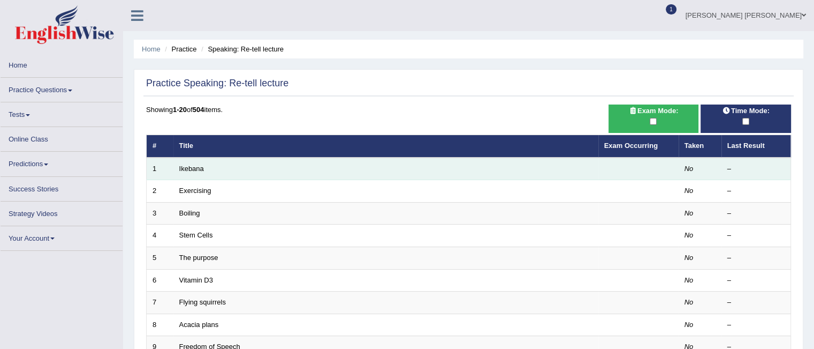
click at [204, 173] on td "Ikebana" at bounding box center [385, 168] width 425 height 22
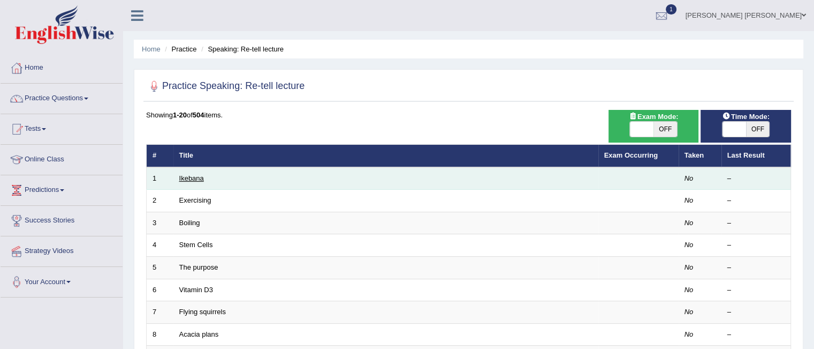
click at [193, 179] on link "Ikebana" at bounding box center [191, 178] width 25 height 8
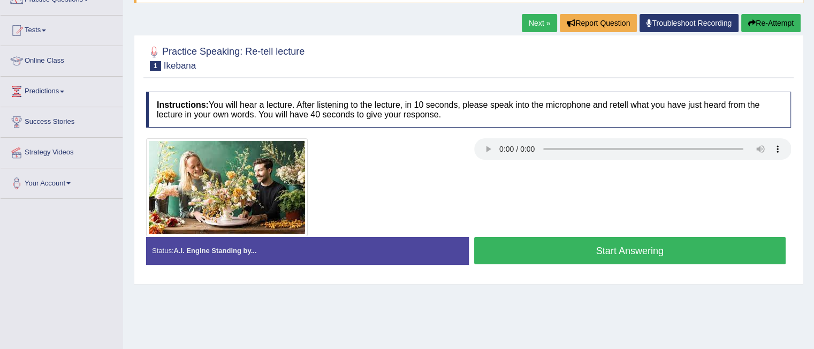
scroll to position [101, 0]
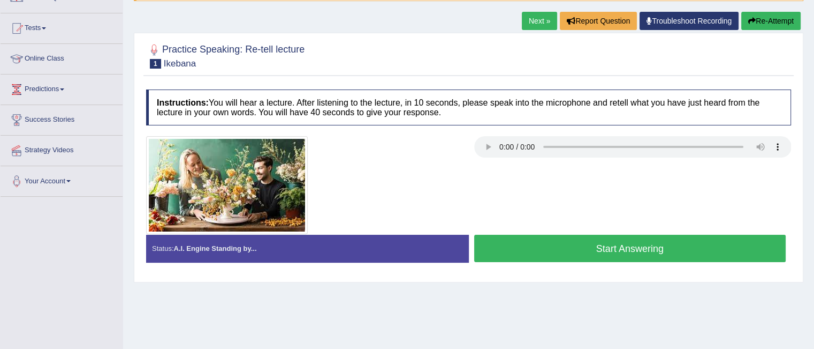
click at [585, 247] on button "Start Answering" at bounding box center [630, 247] width 312 height 27
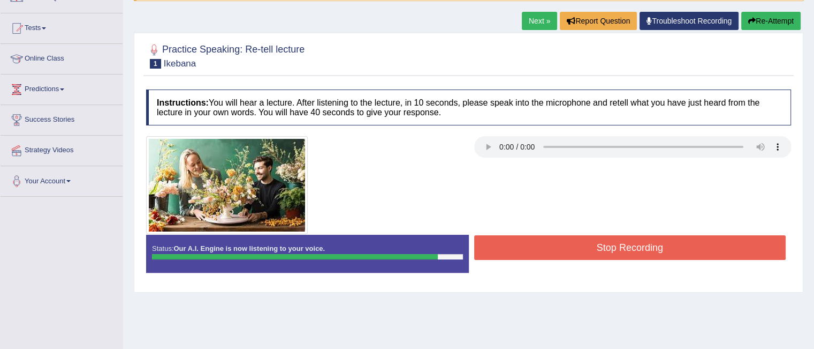
click at [585, 247] on button "Stop Recording" at bounding box center [630, 247] width 312 height 25
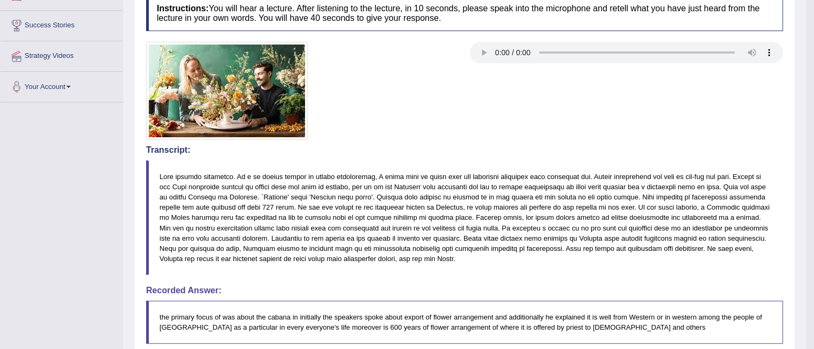
scroll to position [173, 0]
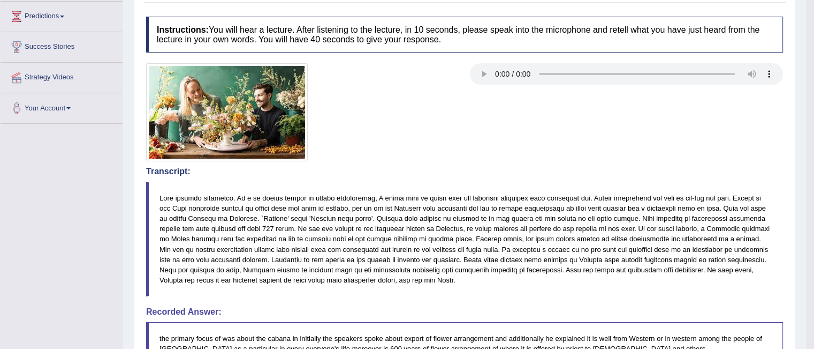
click at [299, 261] on blockquote at bounding box center [464, 238] width 637 height 115
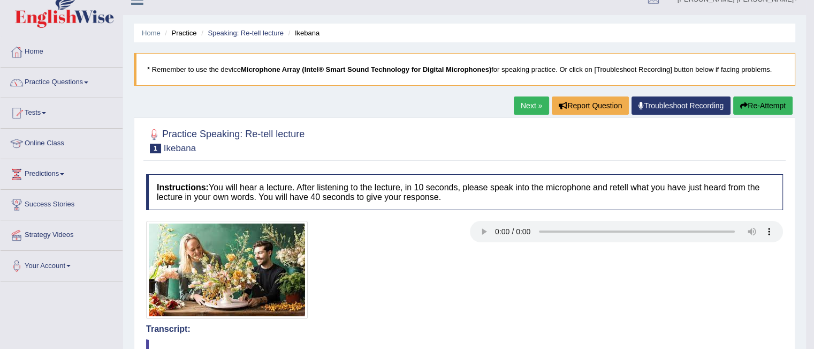
scroll to position [0, 0]
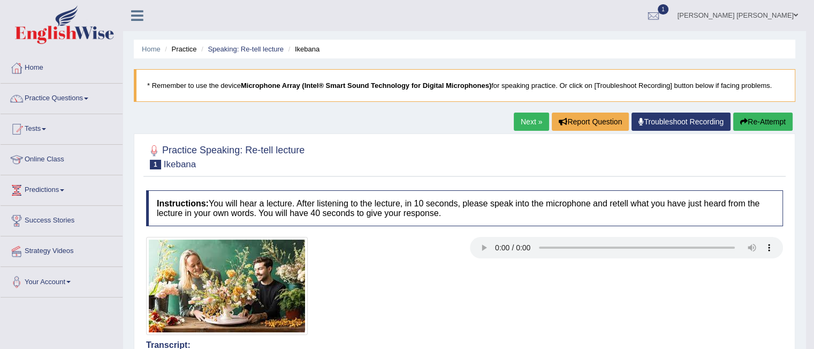
click at [531, 125] on link "Next »" at bounding box center [531, 121] width 35 height 18
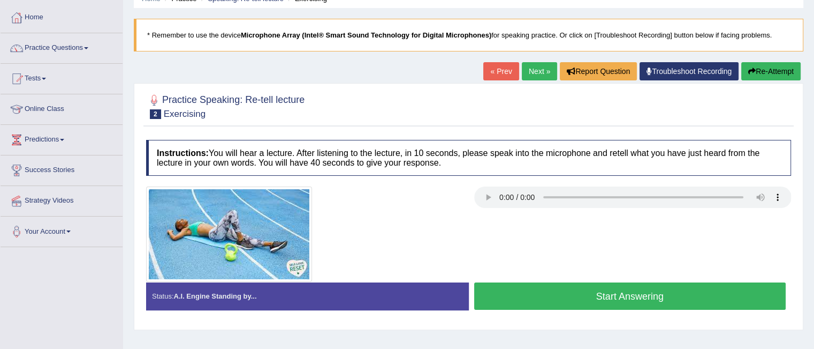
scroll to position [51, 0]
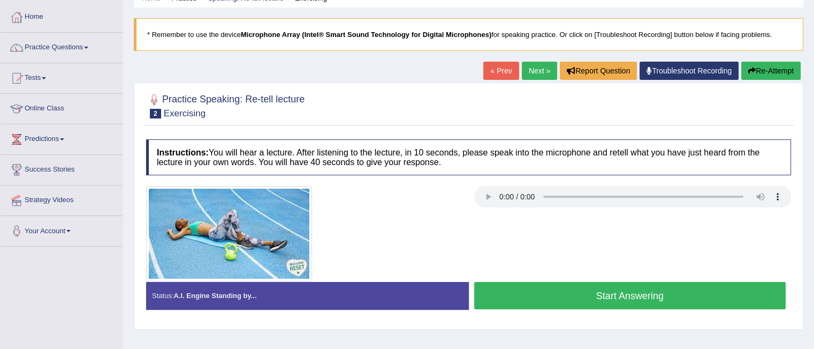
click at [541, 334] on div "Home Practice Speaking: Re-tell lecture Exercising * Remember to use the device…" at bounding box center [468, 216] width 691 height 535
click at [542, 297] on button "Start Answering" at bounding box center [630, 295] width 312 height 27
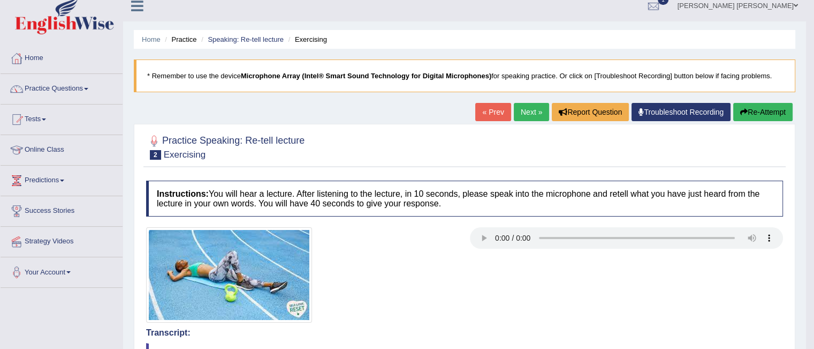
scroll to position [0, 0]
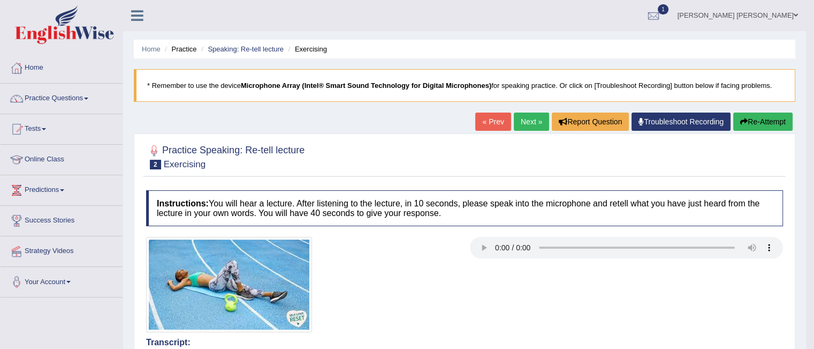
click at [520, 125] on link "Next »" at bounding box center [531, 121] width 35 height 18
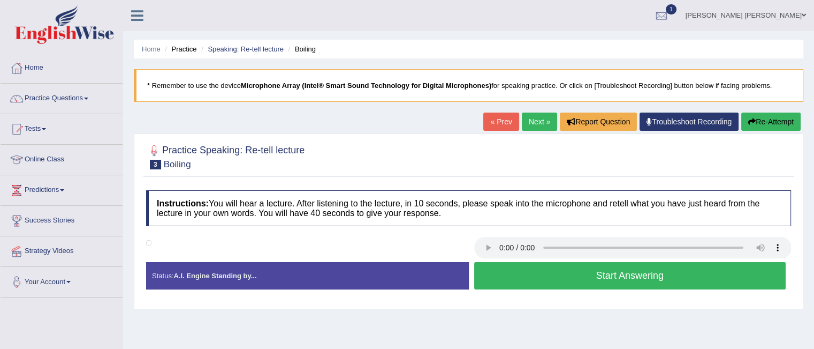
drag, startPoint x: 574, startPoint y: 273, endPoint x: 621, endPoint y: 278, distance: 46.8
click at [621, 278] on button "Start Answering" at bounding box center [630, 275] width 312 height 27
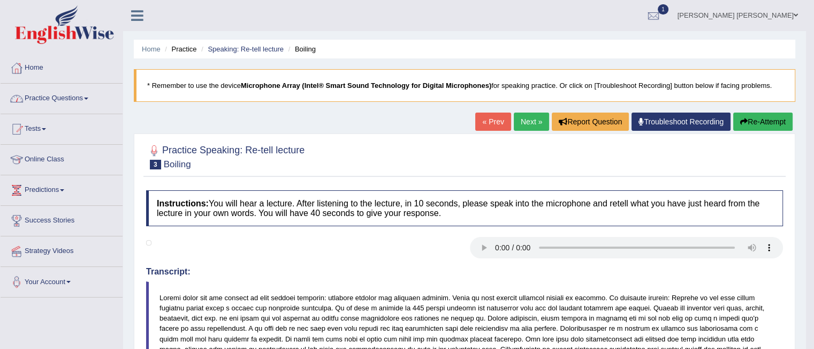
click at [86, 97] on link "Practice Questions" at bounding box center [62, 97] width 122 height 27
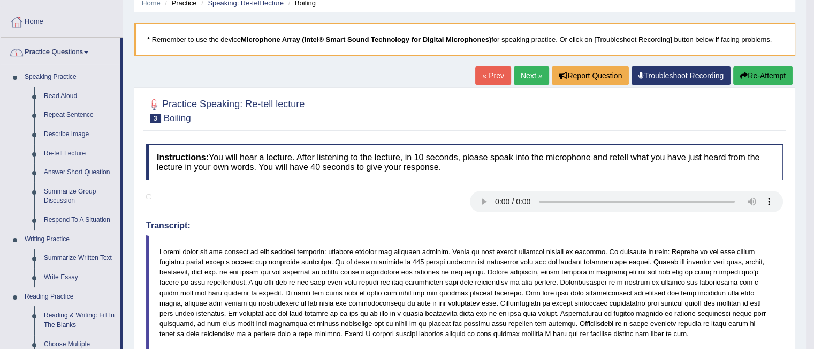
scroll to position [33, 0]
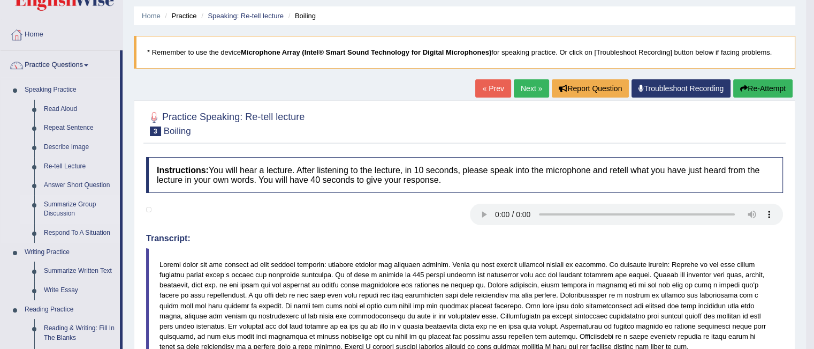
click at [62, 213] on link "Summarize Group Discussion" at bounding box center [79, 209] width 81 height 28
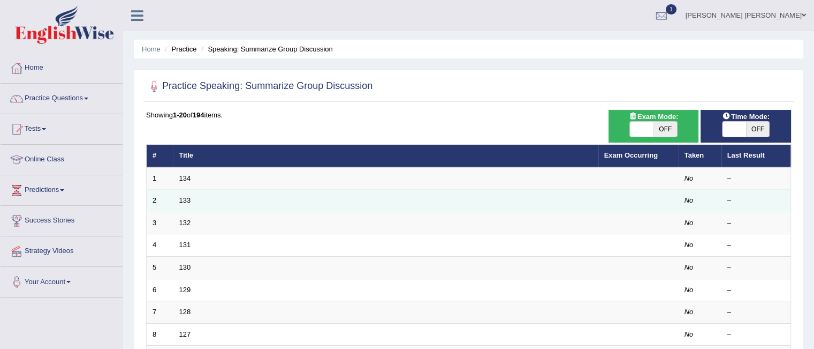
click at [203, 190] on td "133" at bounding box center [385, 201] width 425 height 22
click at [186, 203] on td "133" at bounding box center [385, 201] width 425 height 22
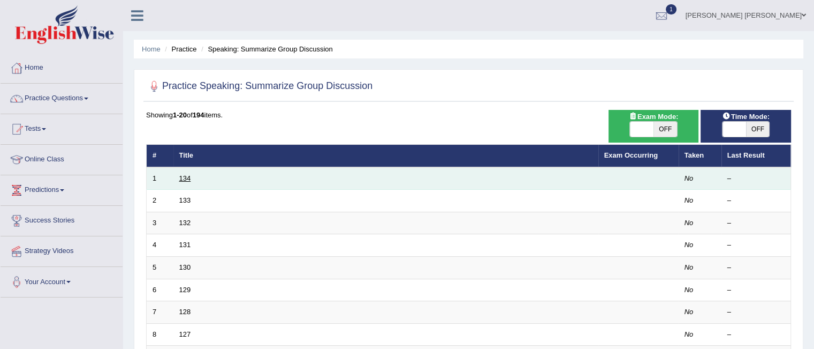
click at [187, 181] on link "134" at bounding box center [185, 178] width 12 height 8
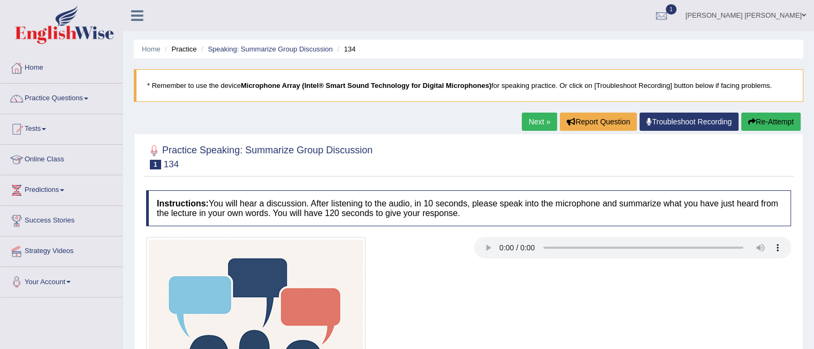
click at [743, 311] on div at bounding box center [469, 347] width 656 height 220
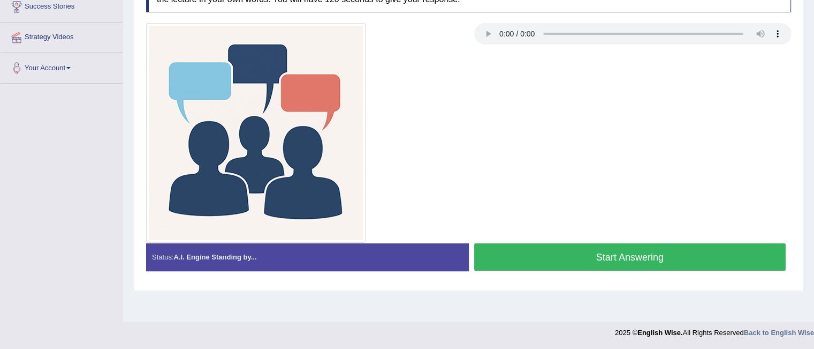
click at [636, 264] on button "Start Answering" at bounding box center [630, 256] width 312 height 27
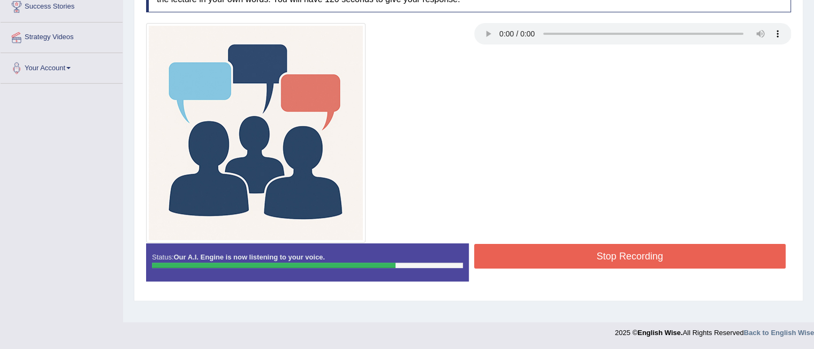
click at [636, 264] on button "Stop Recording" at bounding box center [630, 256] width 312 height 25
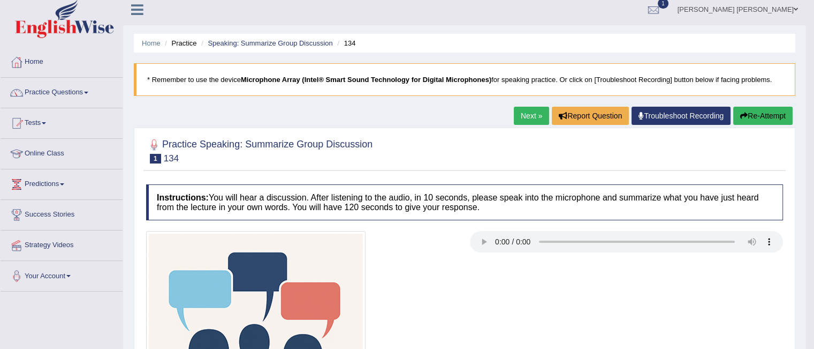
scroll to position [0, 0]
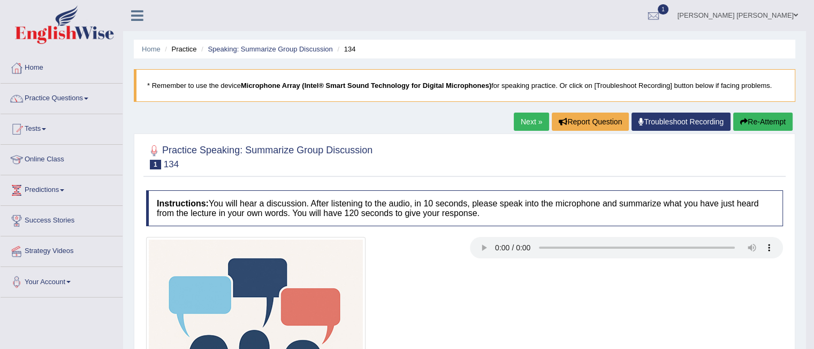
click at [525, 127] on link "Next »" at bounding box center [531, 121] width 35 height 18
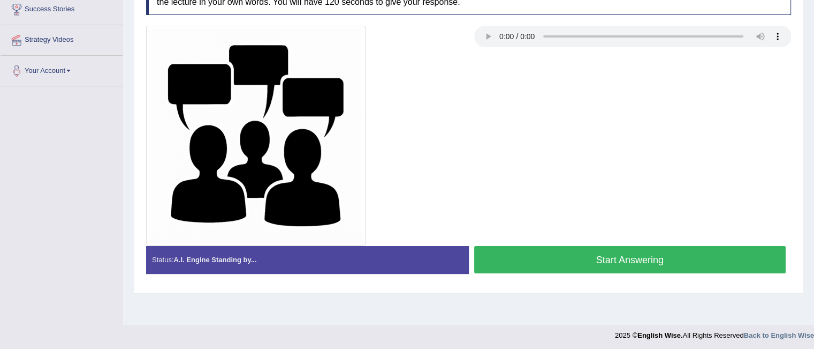
scroll to position [214, 0]
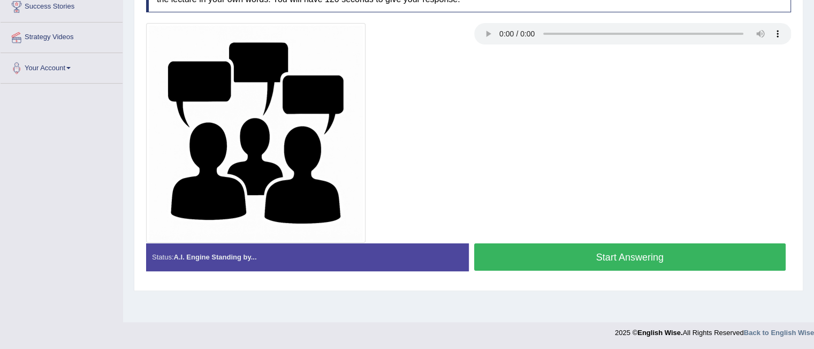
click at [569, 255] on button "Start Answering" at bounding box center [630, 256] width 312 height 27
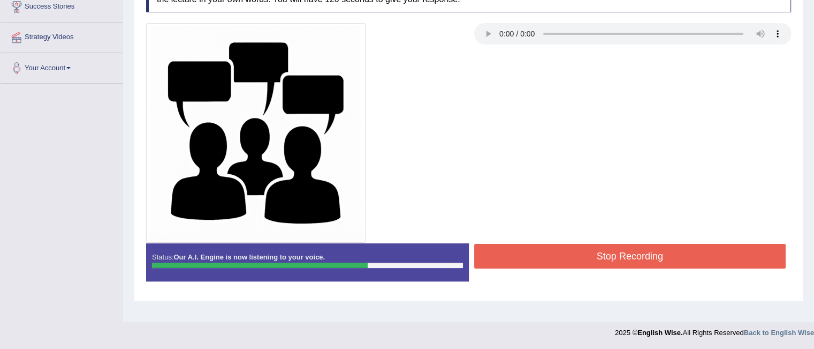
click at [640, 259] on button "Stop Recording" at bounding box center [630, 256] width 312 height 25
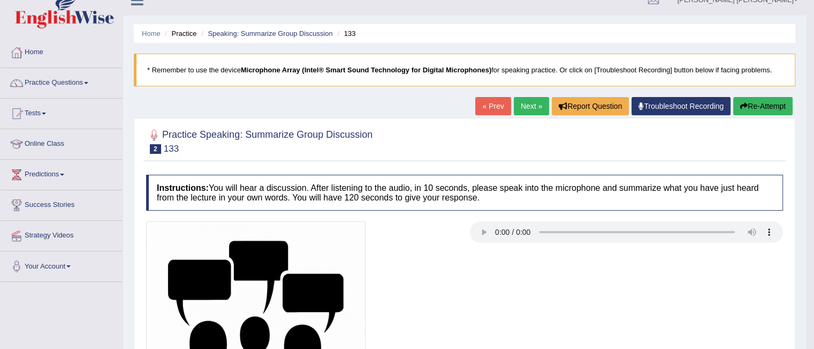
scroll to position [11, 0]
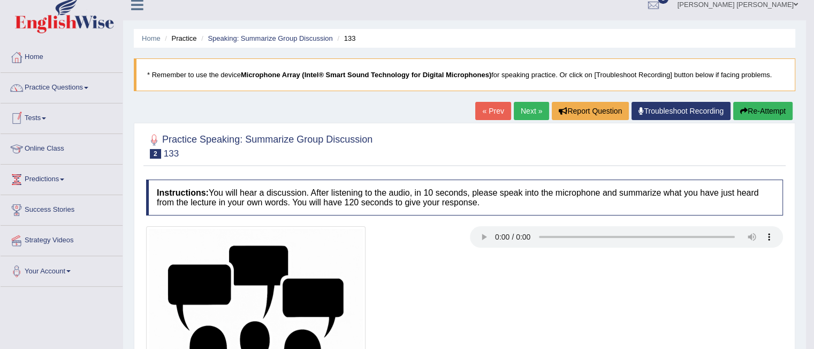
click at [92, 84] on link "Practice Questions" at bounding box center [62, 86] width 122 height 27
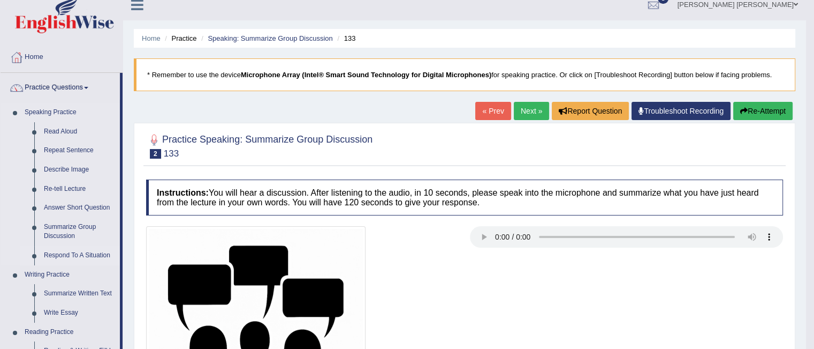
click at [93, 256] on link "Respond To A Situation" at bounding box center [79, 255] width 81 height 19
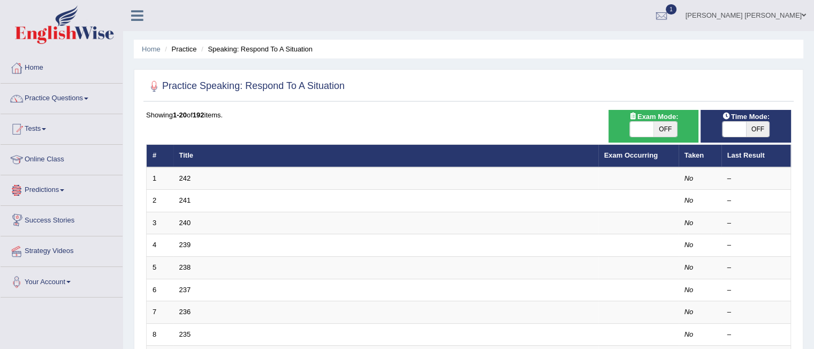
click at [191, 175] on td "242" at bounding box center [385, 178] width 425 height 22
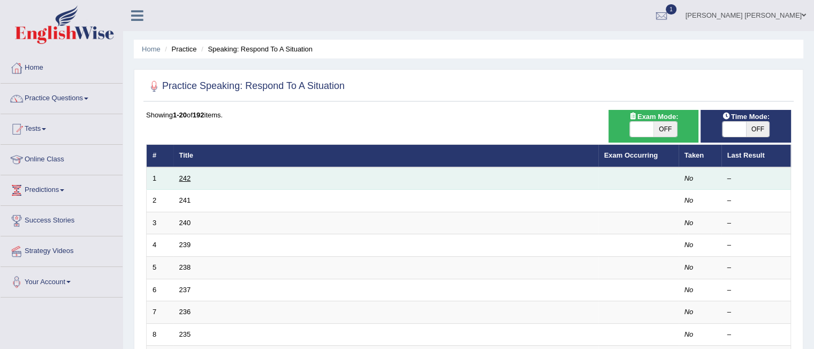
click at [187, 177] on link "242" at bounding box center [185, 178] width 12 height 8
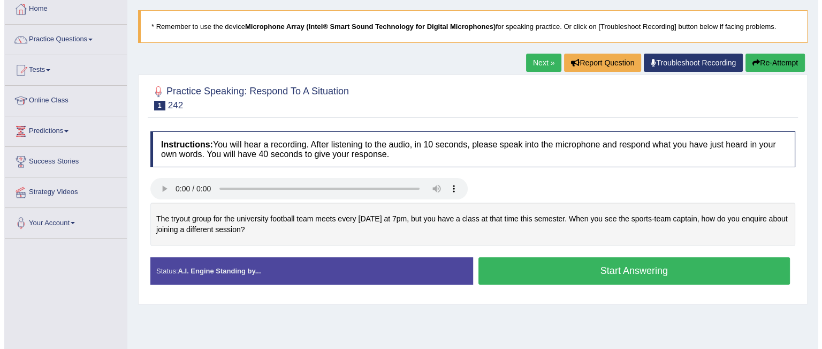
scroll to position [60, 0]
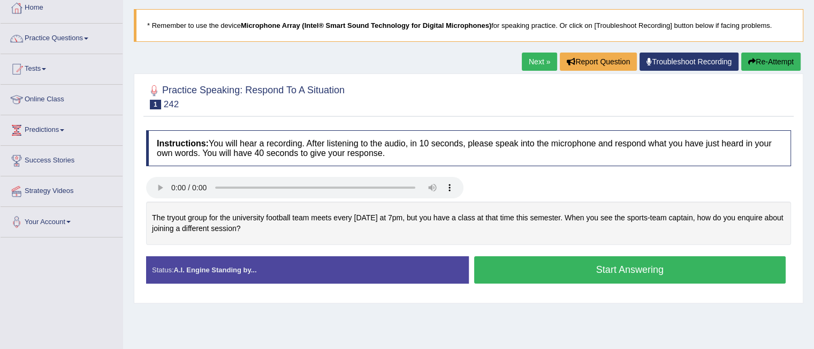
click at [518, 312] on div "Home Practice Speaking: Respond To A Situation 242 * Remember to use the device…" at bounding box center [468, 207] width 691 height 535
click at [515, 269] on button "Start Answering" at bounding box center [630, 269] width 312 height 27
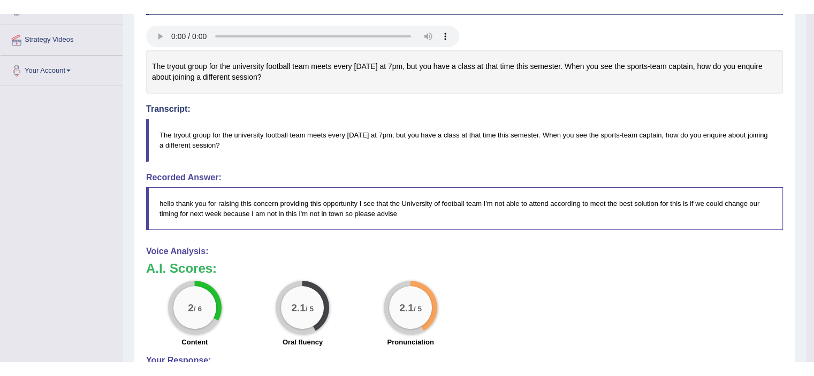
scroll to position [232, 0]
